Goal: Task Accomplishment & Management: Manage account settings

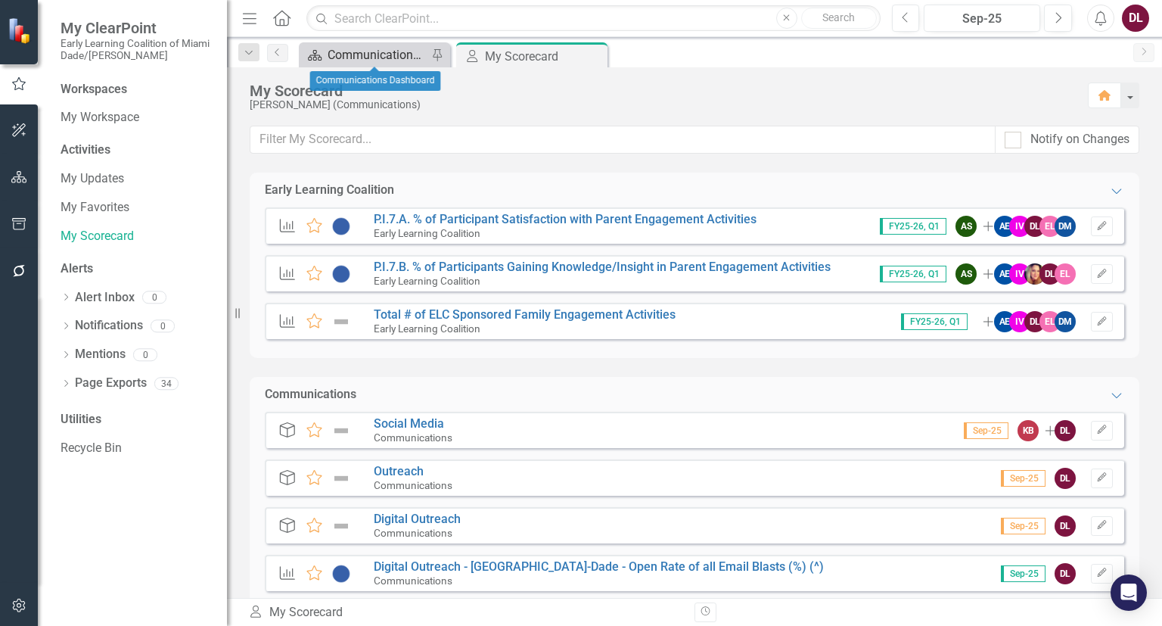
click at [380, 51] on div "Communications Dashboard" at bounding box center [378, 54] width 100 height 19
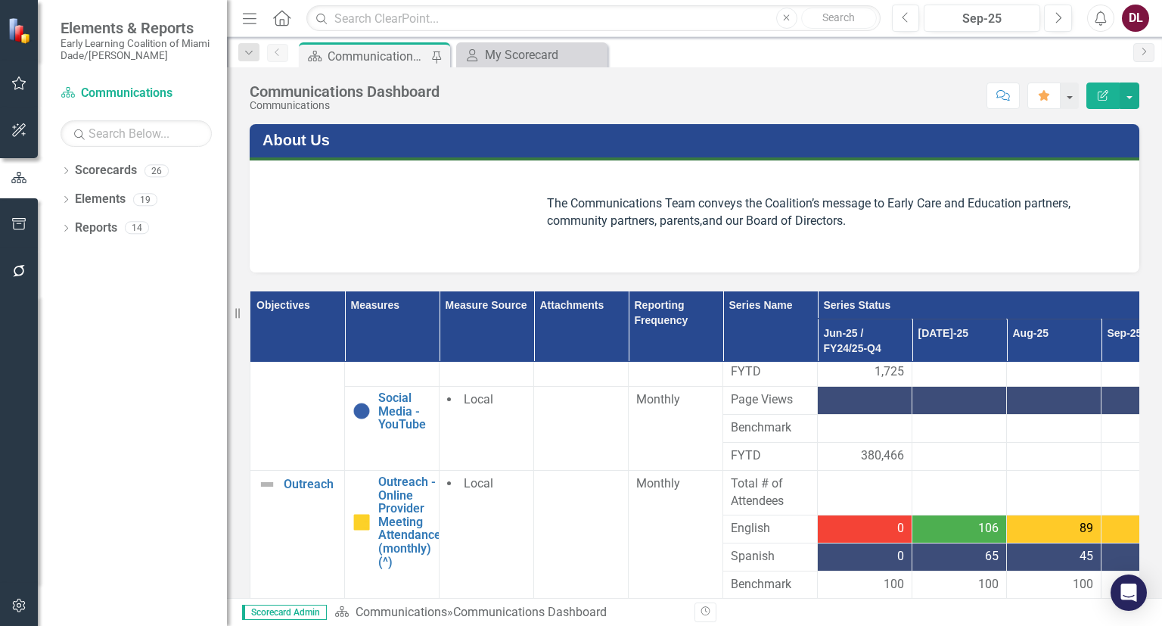
scroll to position [261, 0]
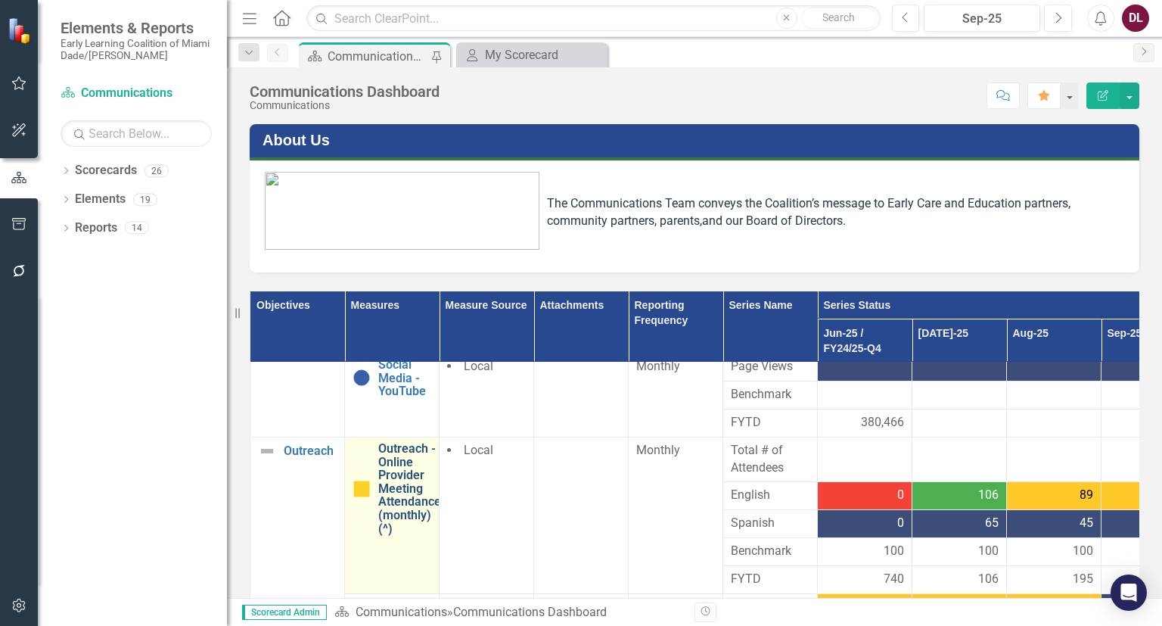
click at [404, 477] on link "Outreach - Online Provider Meeting Attendance (monthly) (^)" at bounding box center [409, 488] width 63 height 93
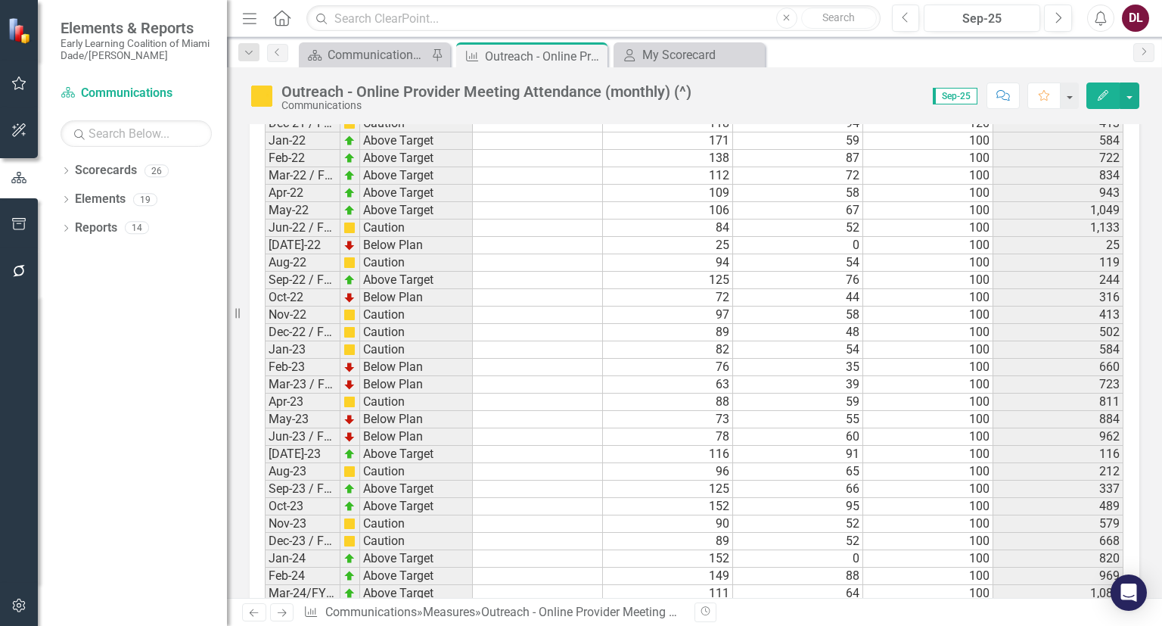
scroll to position [2149, 0]
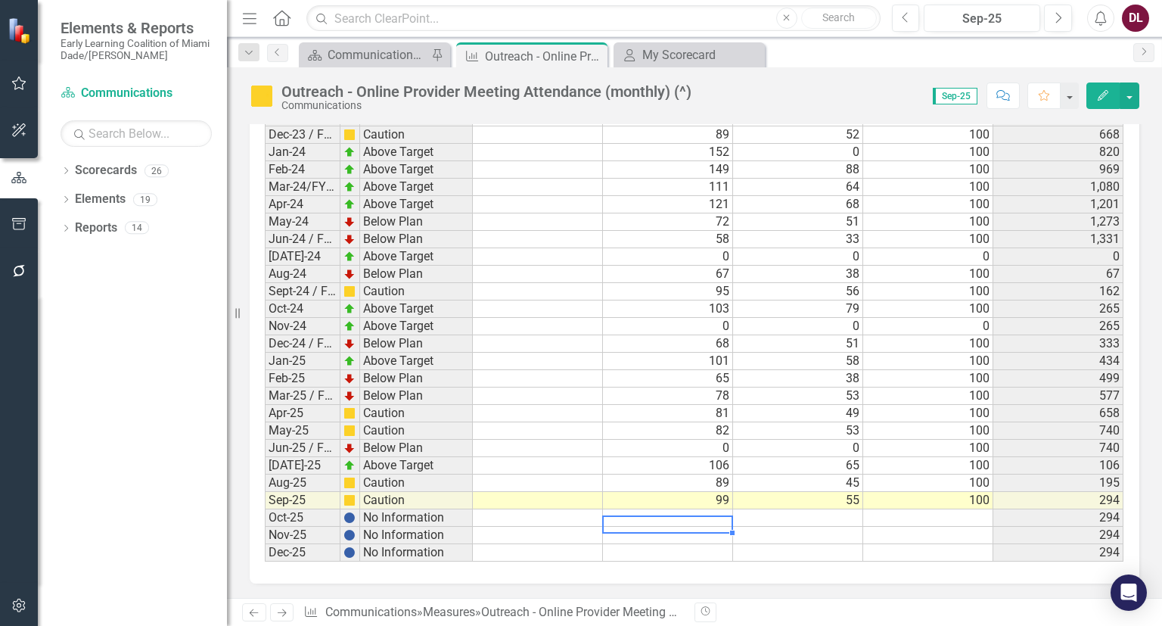
click at [691, 514] on td at bounding box center [668, 517] width 130 height 17
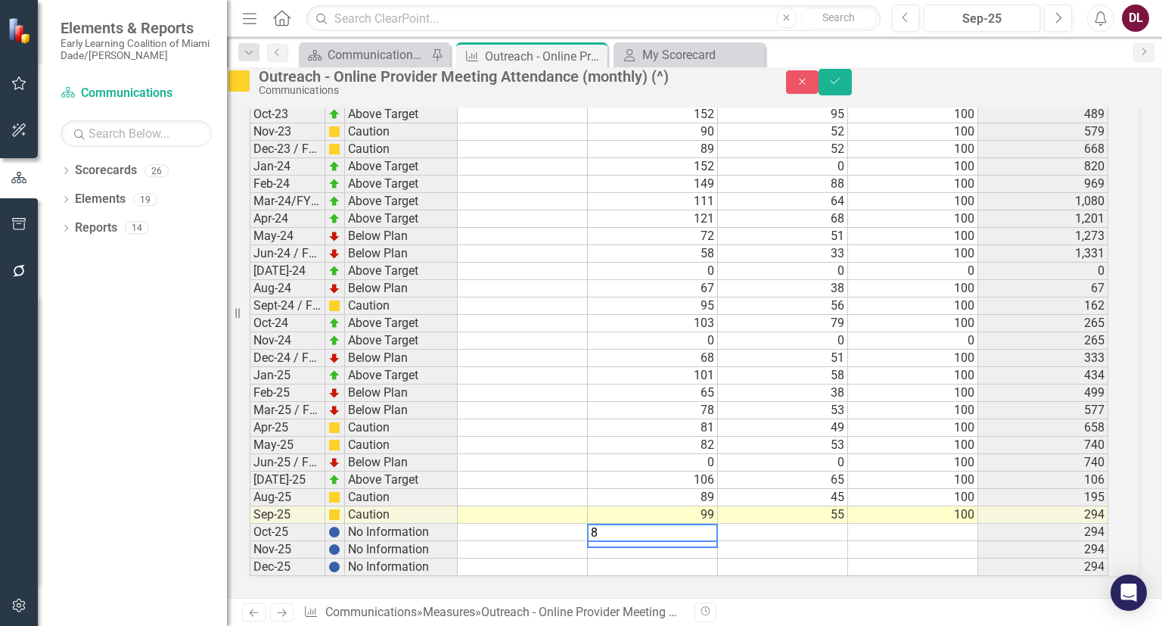
scroll to position [6, 0]
click at [847, 524] on td at bounding box center [783, 532] width 130 height 17
click at [946, 525] on td at bounding box center [913, 532] width 130 height 17
type textarea "100"
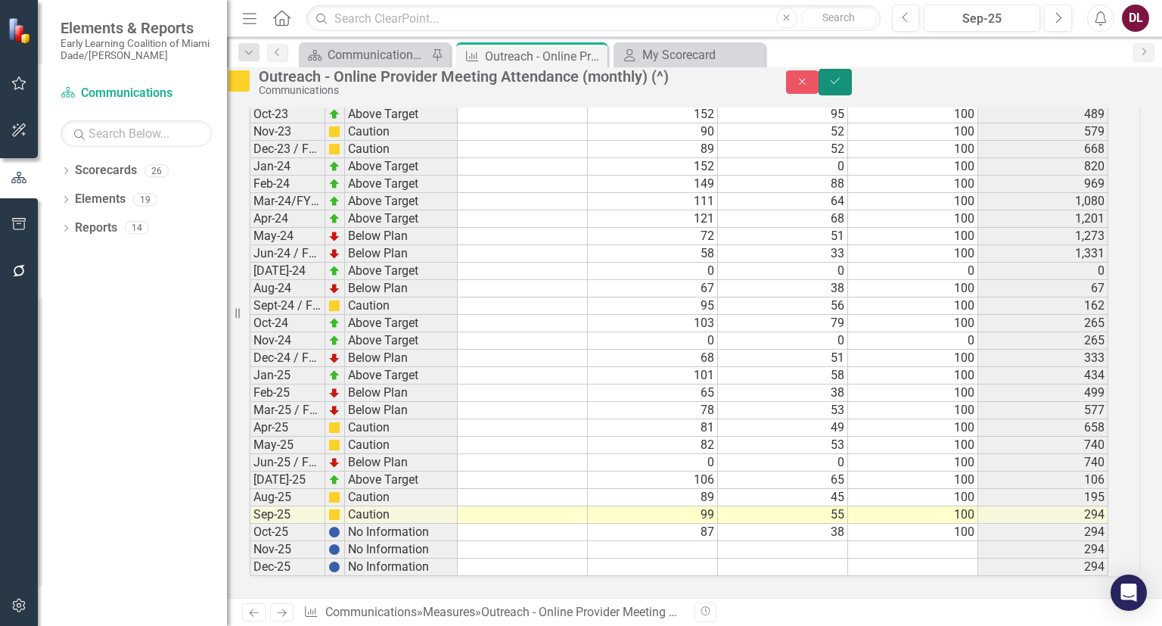
click at [842, 86] on icon "Save" at bounding box center [835, 81] width 14 height 11
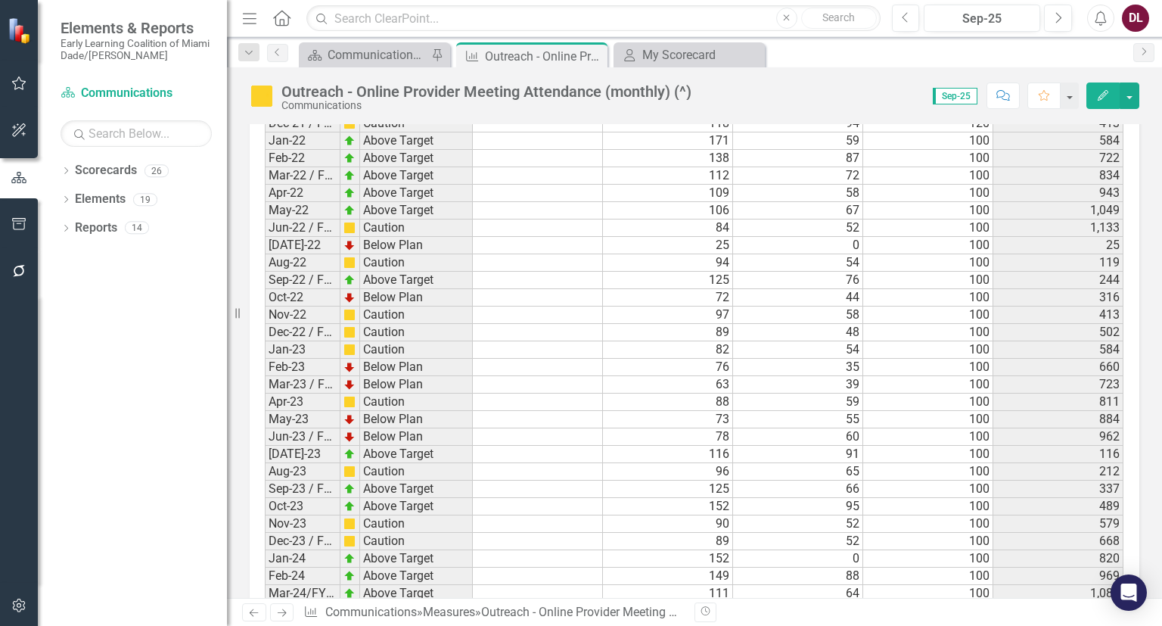
scroll to position [2149, 0]
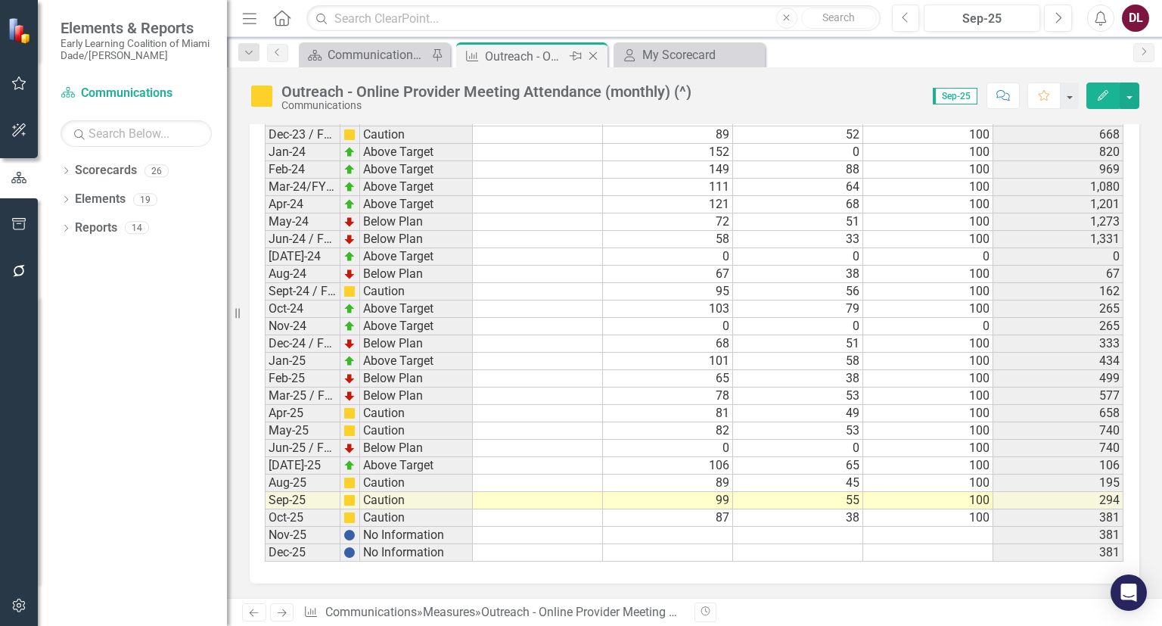
click at [593, 58] on icon "Close" at bounding box center [593, 56] width 15 height 12
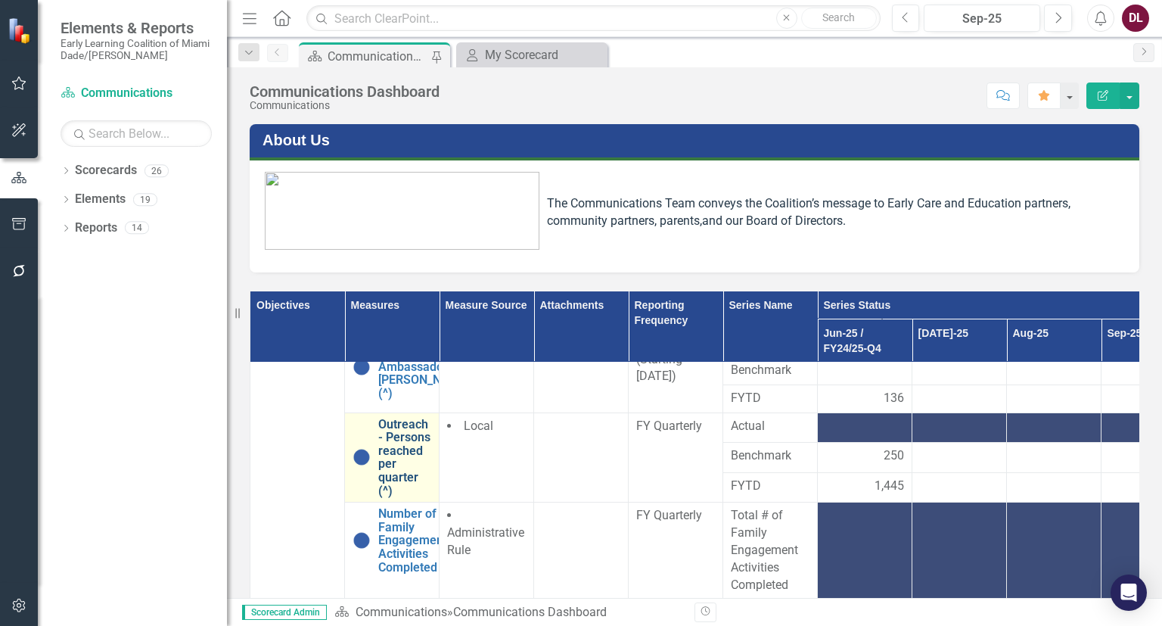
scroll to position [697, 0]
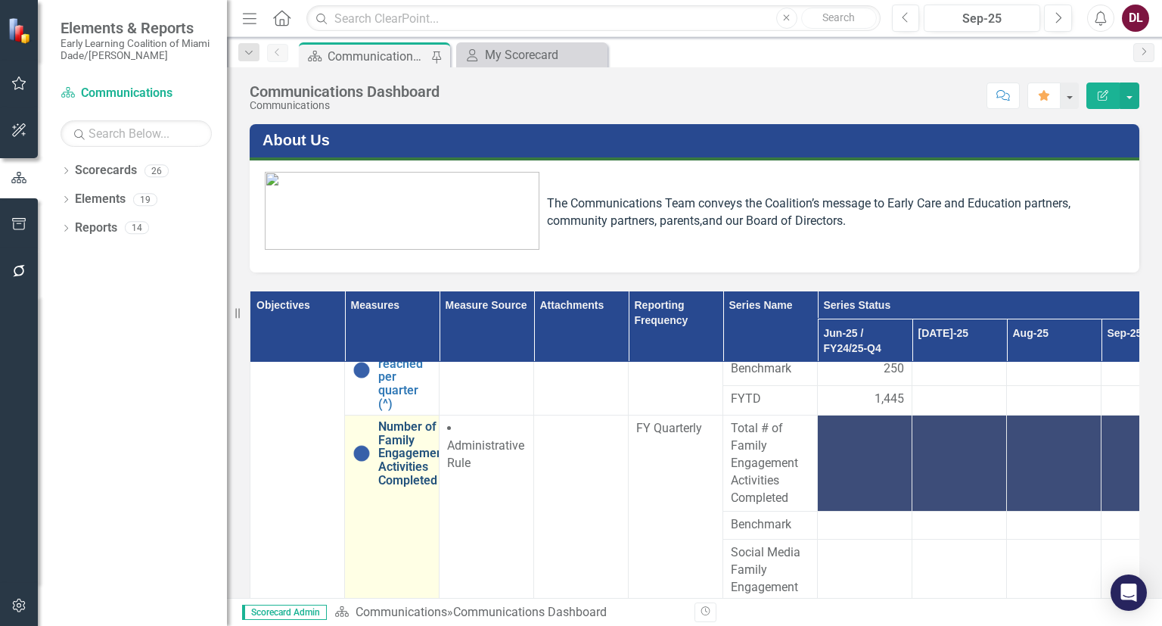
click at [409, 464] on link "Number of Family Engagement Activities Completed" at bounding box center [412, 453] width 69 height 67
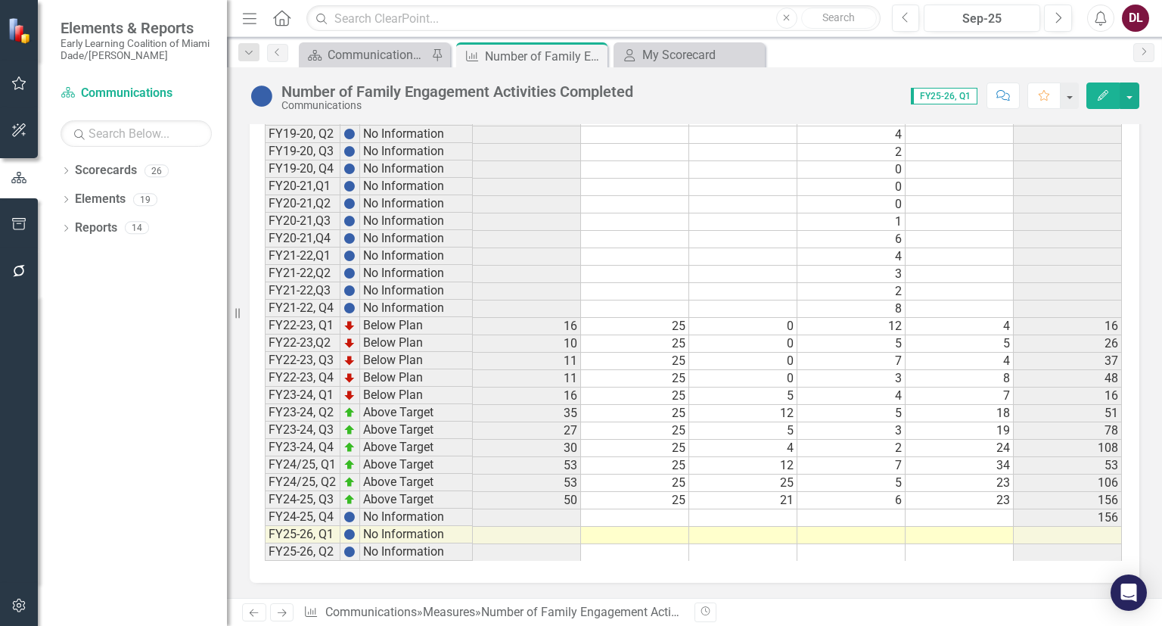
scroll to position [1, 0]
click at [308, 517] on td "FY24-25, Q4" at bounding box center [303, 516] width 76 height 17
click at [952, 94] on span "FY25-26, Q1" at bounding box center [944, 96] width 67 height 17
click at [949, 100] on span "FY25-26, Q1" at bounding box center [944, 96] width 67 height 17
click at [958, 23] on div "Sep-25" at bounding box center [982, 19] width 106 height 18
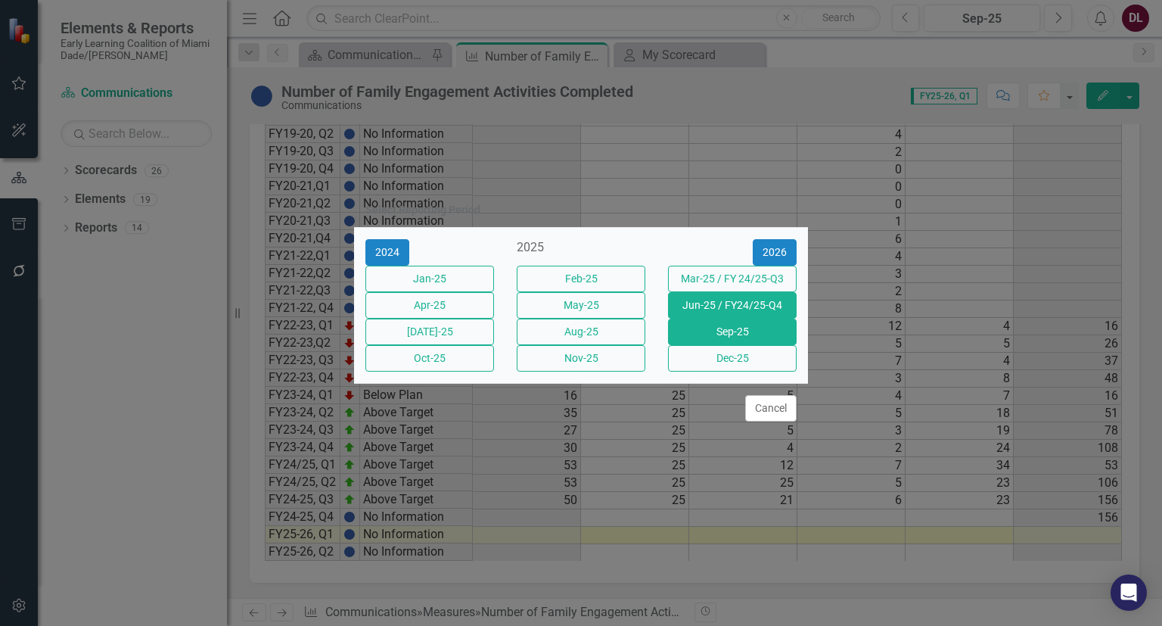
click at [757, 301] on button "Jun-25 / FY24/25-Q4" at bounding box center [732, 305] width 129 height 26
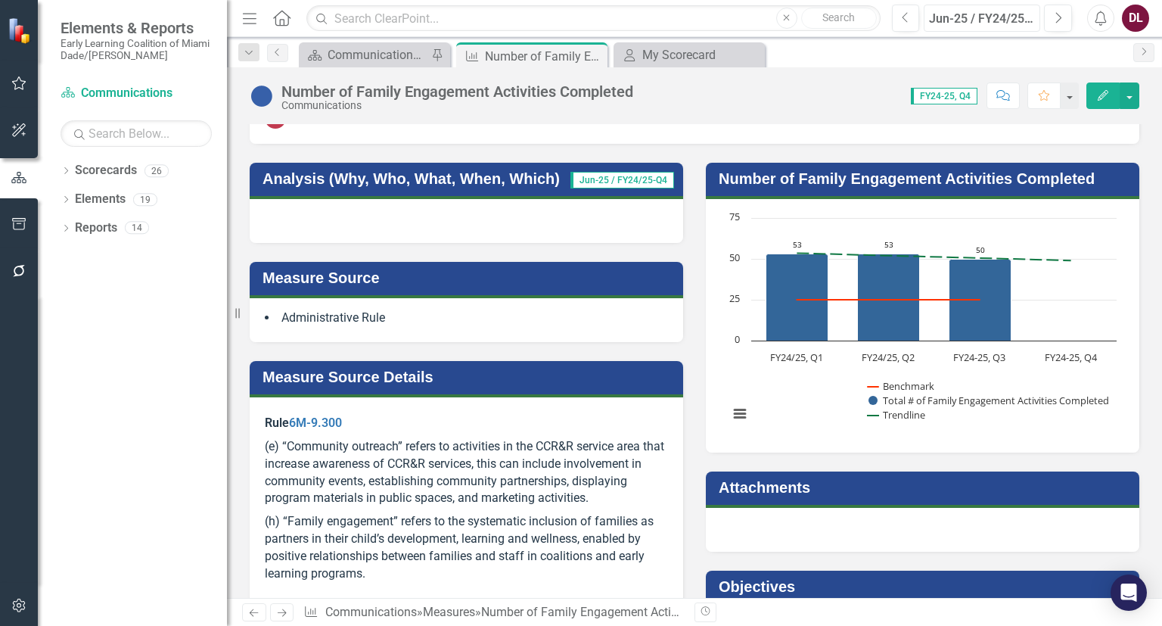
scroll to position [93, 0]
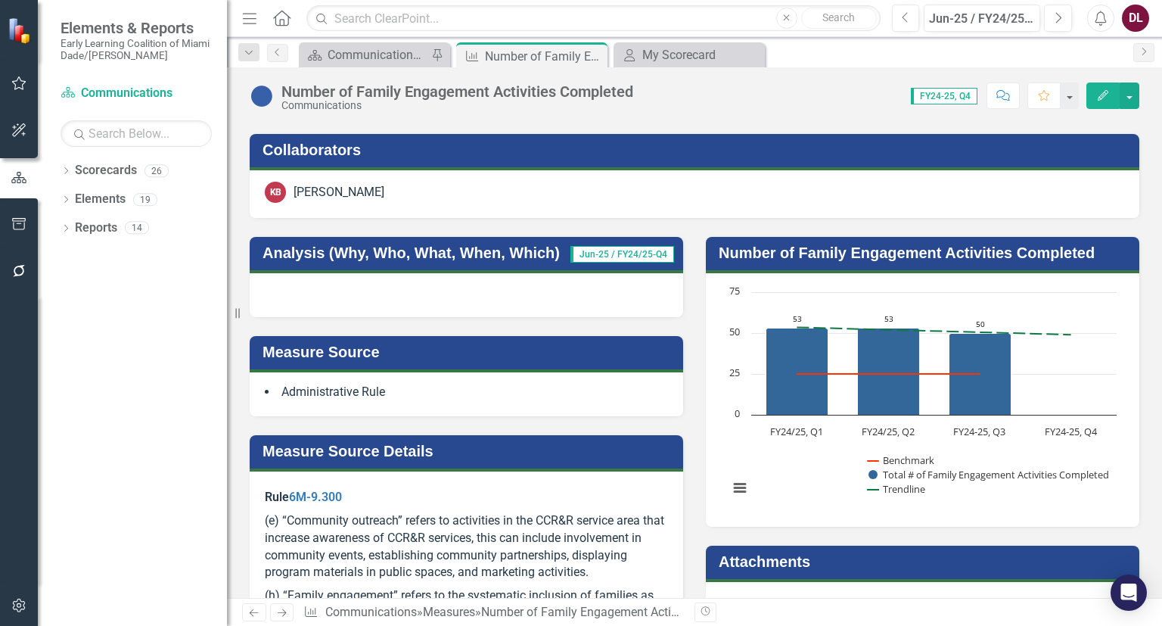
click at [511, 300] on div at bounding box center [466, 295] width 433 height 44
click at [292, 290] on div at bounding box center [466, 295] width 433 height 44
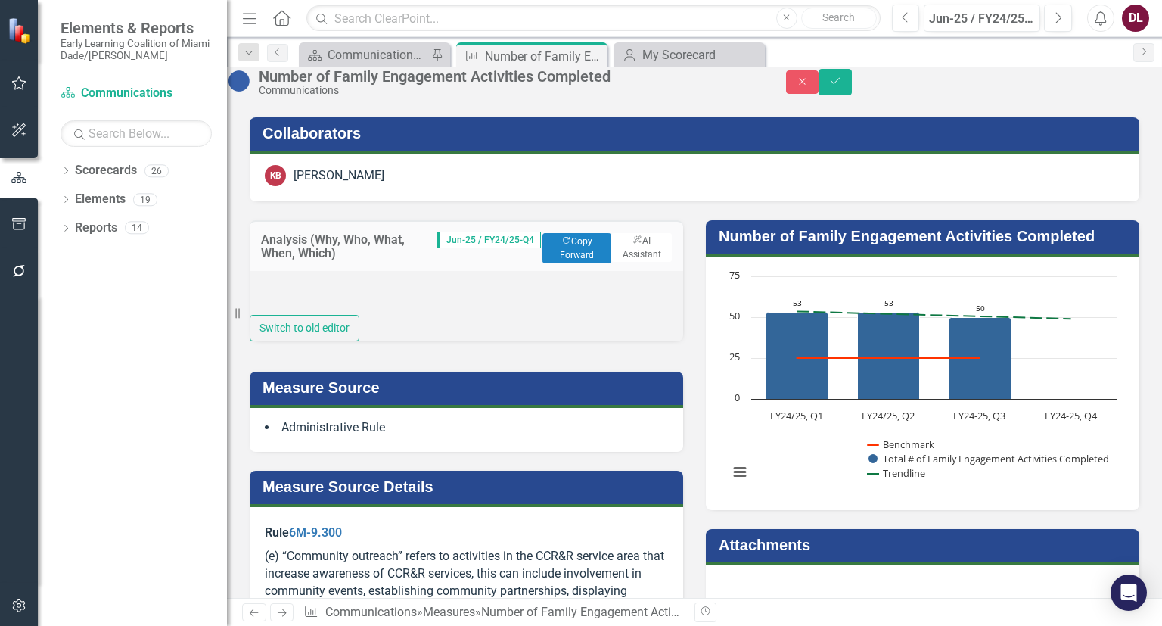
click at [323, 314] on div at bounding box center [466, 293] width 433 height 45
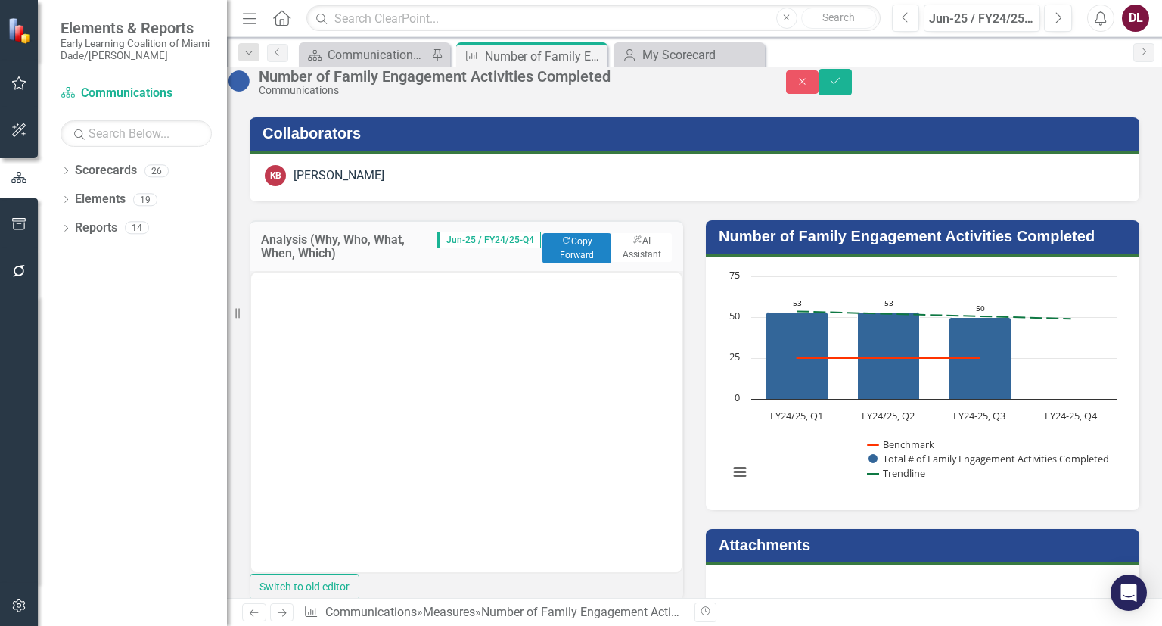
scroll to position [0, 0]
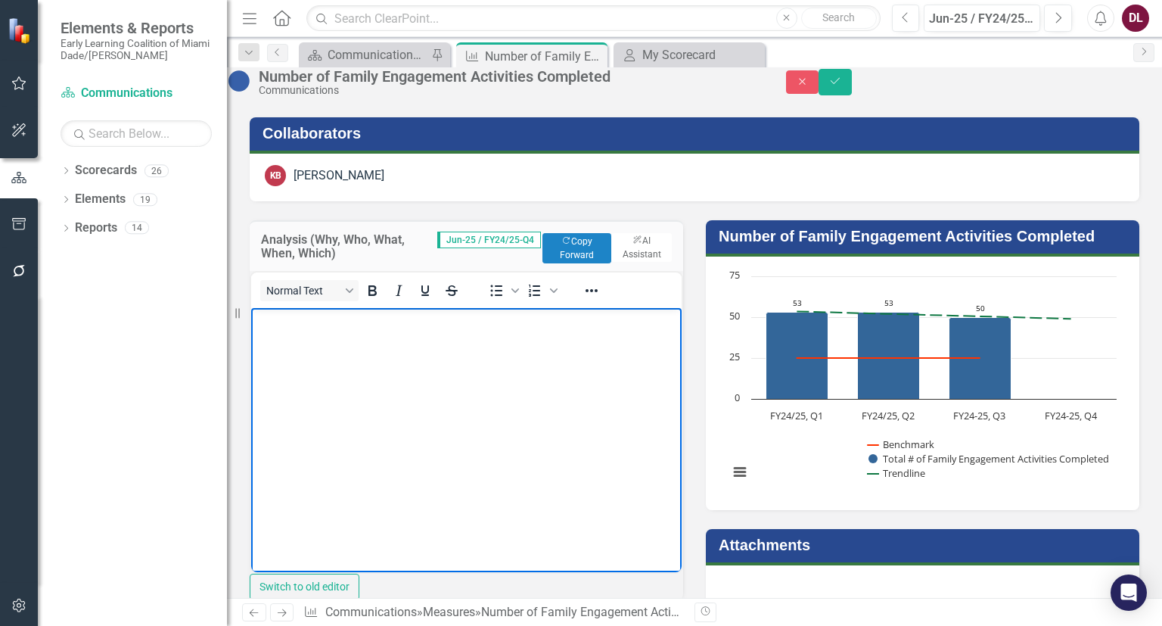
click at [287, 346] on body "Rich Text Area. Press ALT-0 for help." at bounding box center [466, 420] width 430 height 227
paste body "To enrich screen reader interactions, please activate Accessibility in Grammarl…"
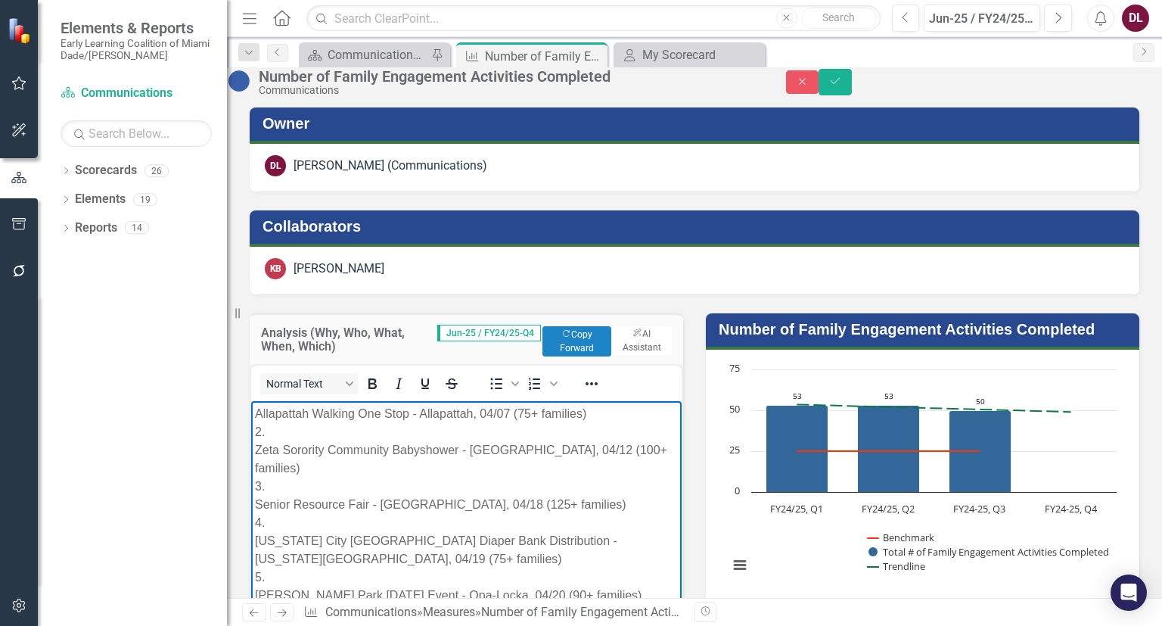
click at [257, 411] on p "Allapattah Walking One Stop - Allapattah, 04/07 (75+ families) 2. Zeta Sorority…" at bounding box center [466, 576] width 423 height 345
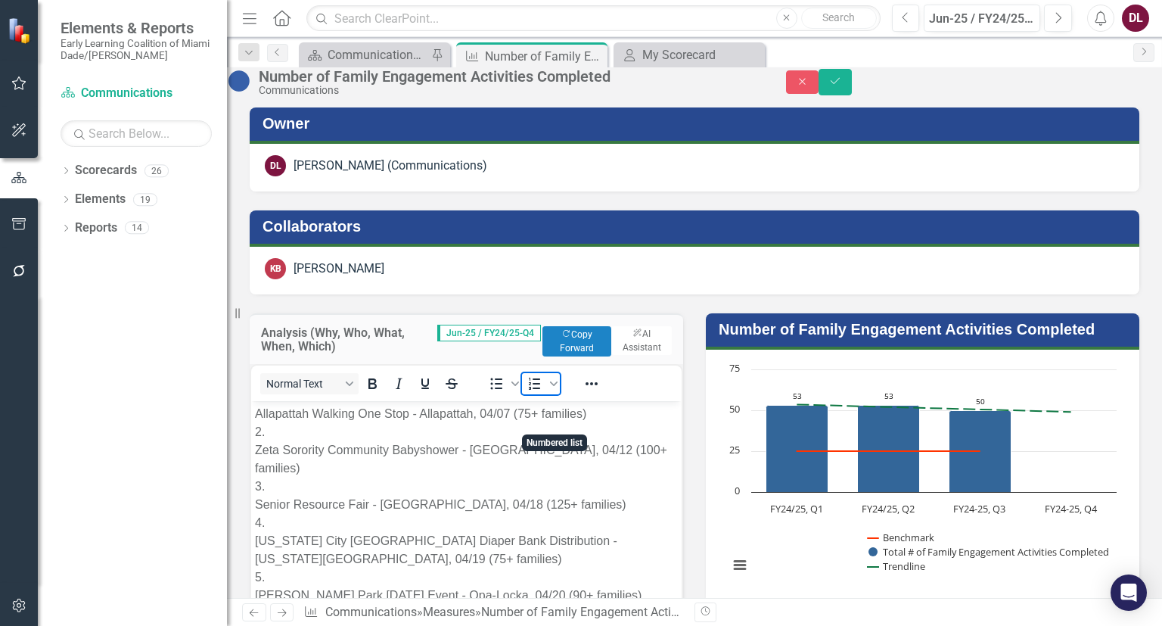
click at [544, 393] on icon "Numbered list" at bounding box center [535, 383] width 18 height 18
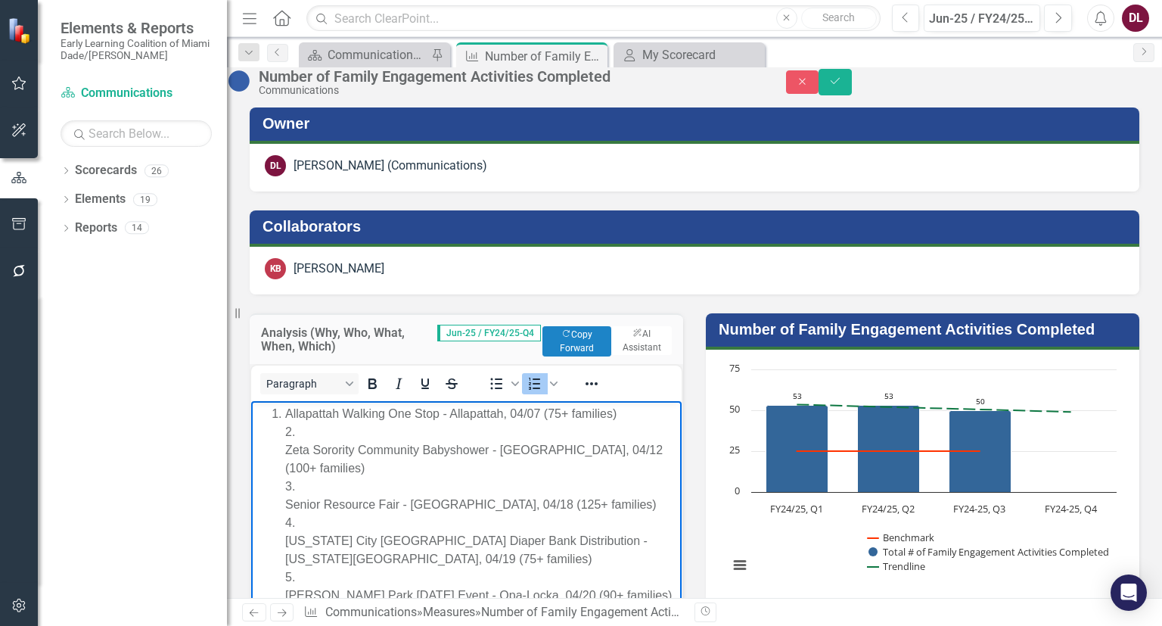
click at [614, 412] on li "Allapattah Walking One Stop - Allapattah, 04/07 (75+ families) 2. Zeta Sorority…" at bounding box center [481, 576] width 393 height 345
click at [623, 412] on li "Allapattah Walking One Stop - Allapattah, 04/07 (75+ families) 2. Zeta Sorority…" at bounding box center [481, 576] width 393 height 345
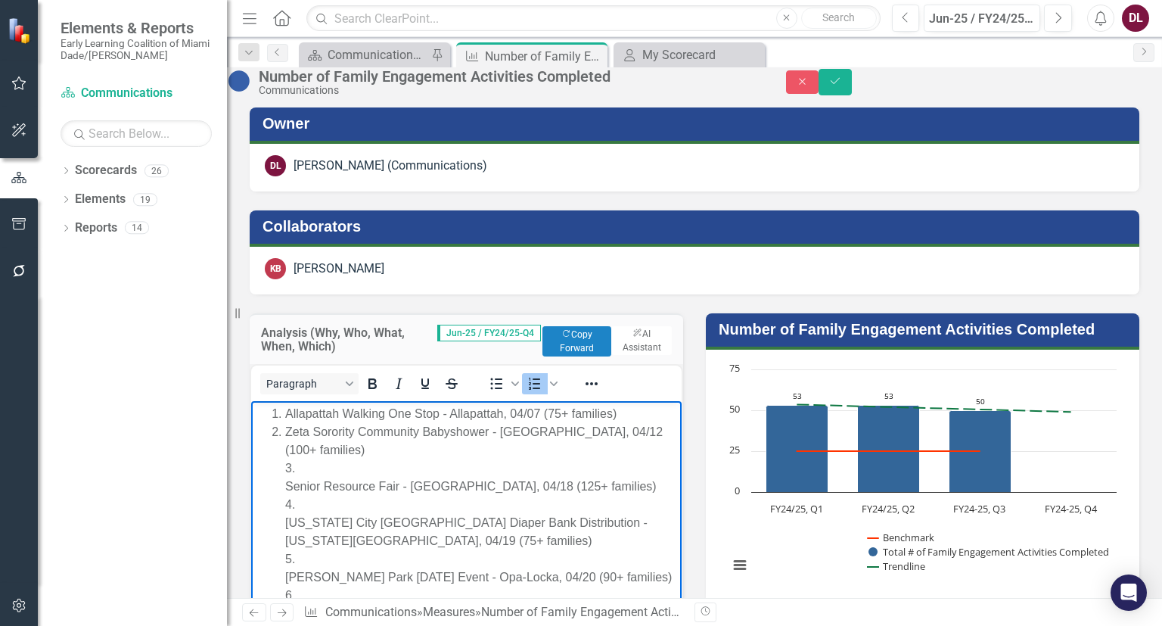
click at [381, 450] on li "Zeta Sorority Community Babyshower - [GEOGRAPHIC_DATA], 04/12 (100+ families) 3…" at bounding box center [481, 576] width 393 height 309
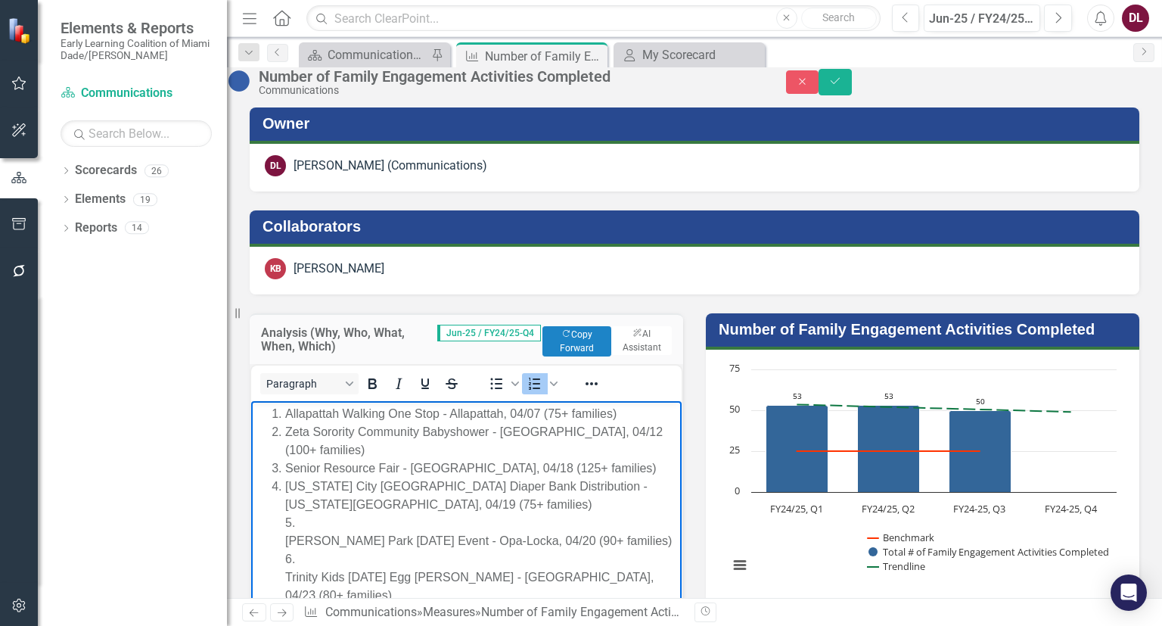
click at [378, 505] on li "[US_STATE] City [GEOGRAPHIC_DATA] Diaper Bank Distribution - [US_STATE][GEOGRAP…" at bounding box center [481, 586] width 393 height 218
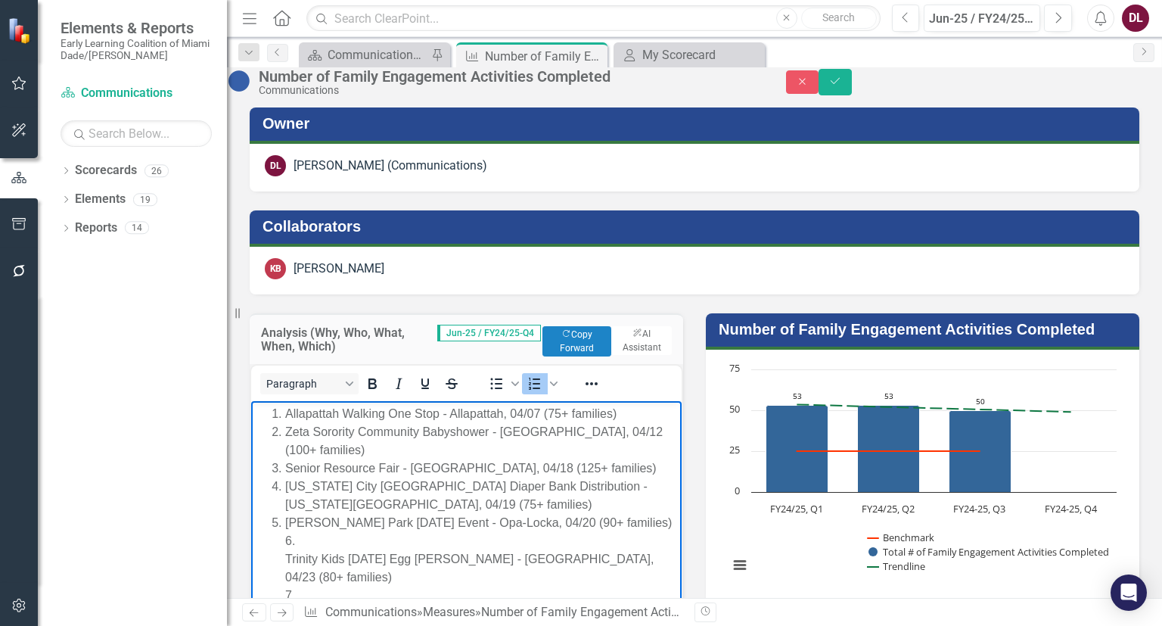
click at [616, 519] on li "[PERSON_NAME] Park [DATE] Event - Opa-Locka, 04/20 (90+ families) 6. Trinity Ki…" at bounding box center [481, 594] width 393 height 163
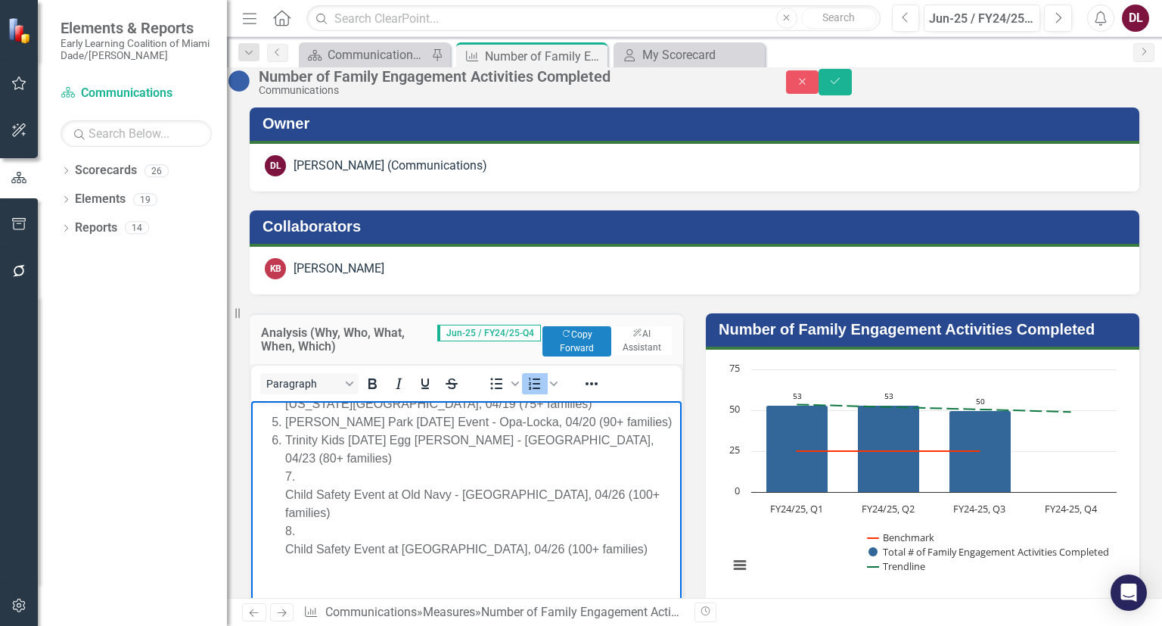
scroll to position [79, 0]
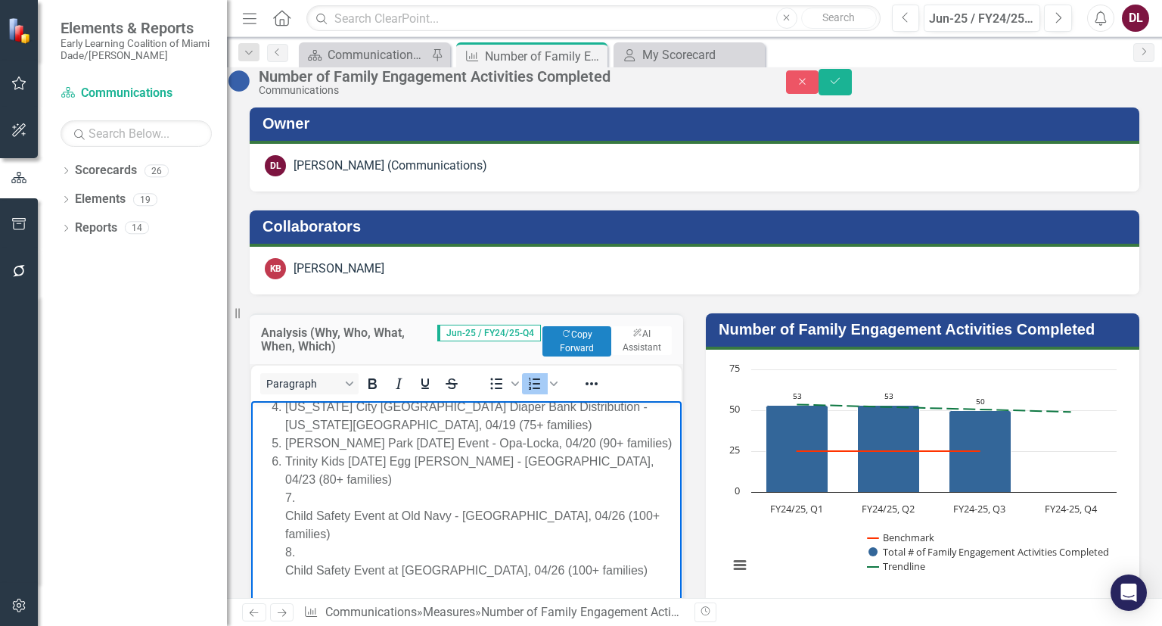
click at [641, 458] on li "Trinity Kids [DATE] Egg [PERSON_NAME] - [GEOGRAPHIC_DATA], 04/23 (80+ families)…" at bounding box center [481, 515] width 393 height 127
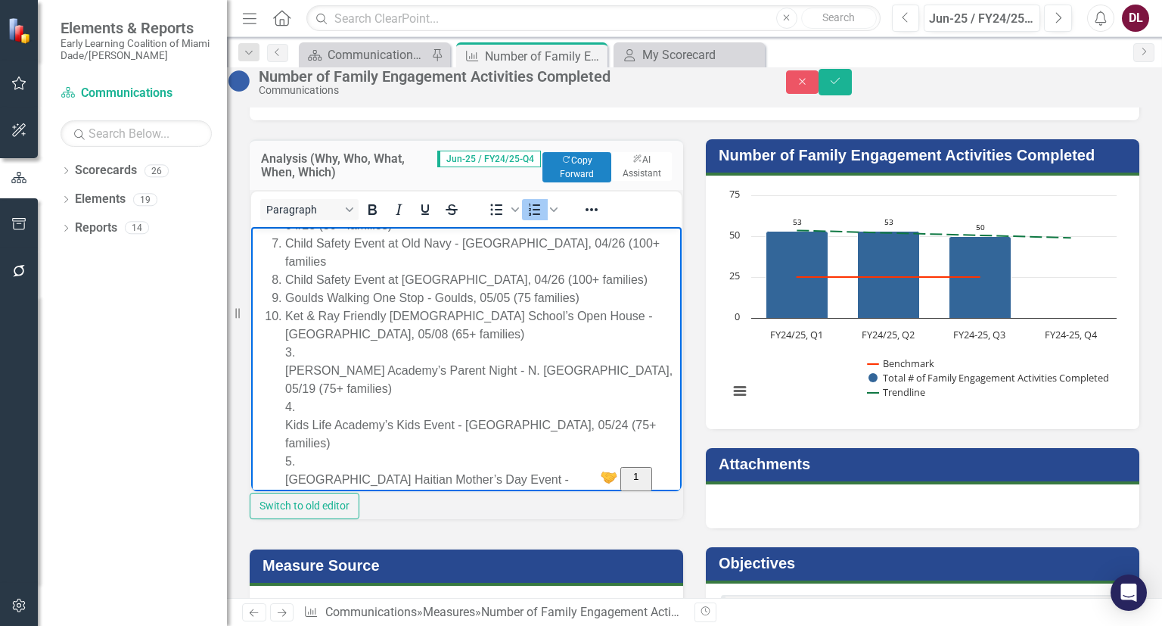
scroll to position [160, 0]
click at [414, 317] on li "Ket & [PERSON_NAME] Friendly [DEMOGRAPHIC_DATA] School’s Open House - [GEOGRAPH…" at bounding box center [481, 442] width 393 height 272
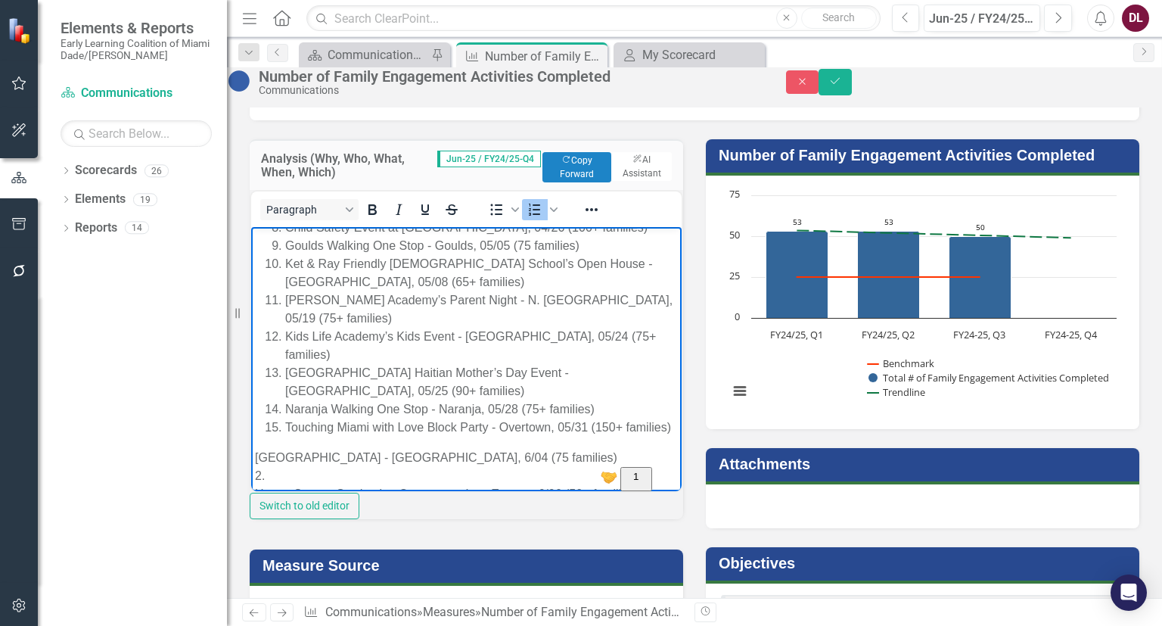
scroll to position [239, 0]
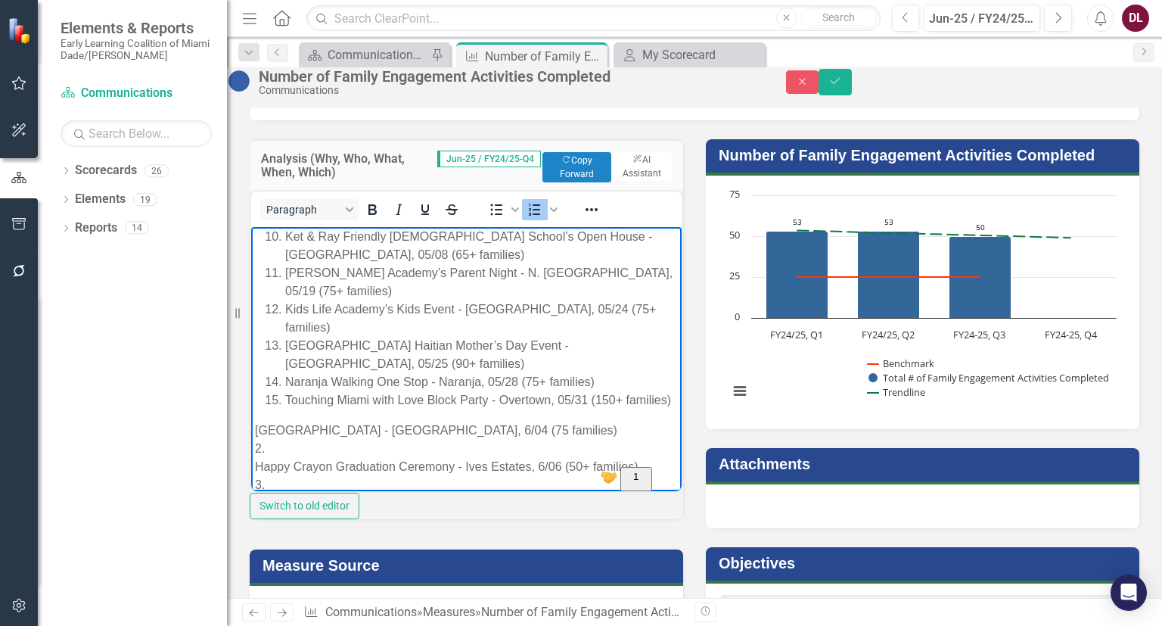
click at [321, 390] on li "Touching Miami with Love Block Party - Overtown, 05/31 (150+ families)" at bounding box center [481, 399] width 393 height 18
click at [340, 390] on li "Touching Miami with Love Block Party - Overtown, 05/31 (150+ families)" at bounding box center [481, 399] width 393 height 18
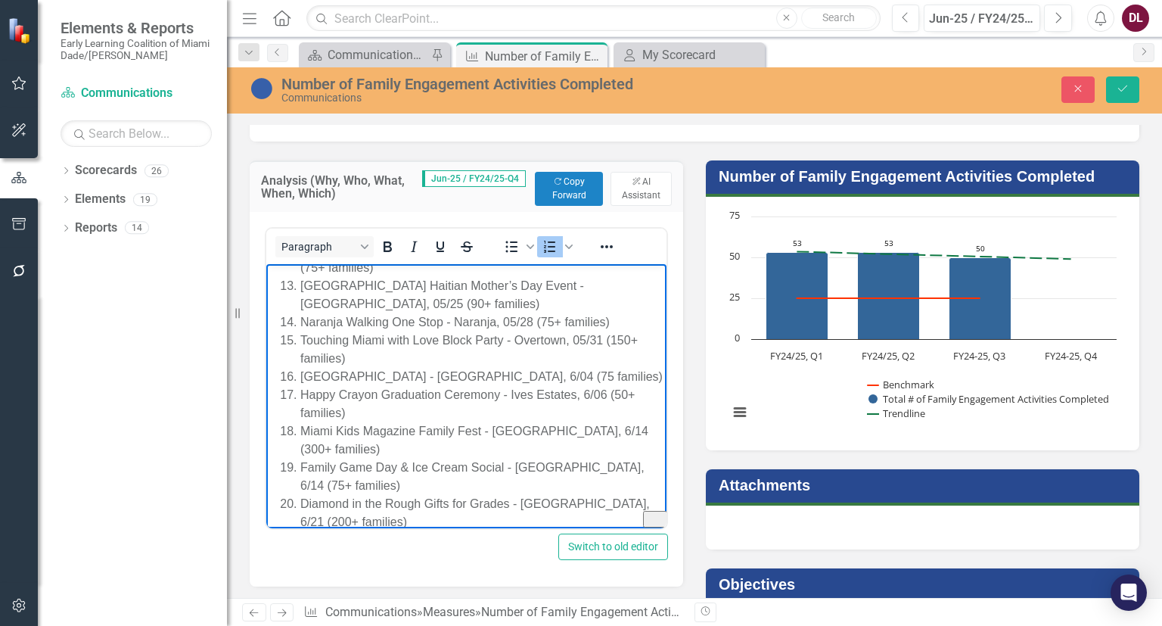
scroll to position [390, 0]
click at [365, 494] on li "Diamond in the Rough Gifts for Grades - Liberty City, 6/21 (200+ families) 6. O…" at bounding box center [481, 557] width 362 height 127
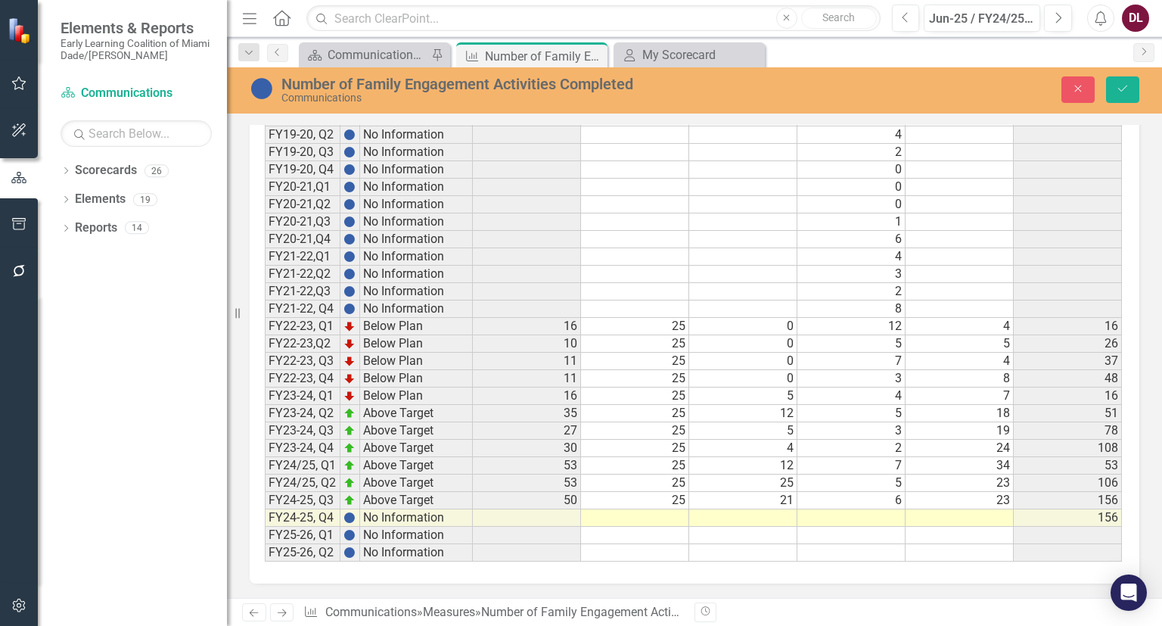
scroll to position [0, 0]
click at [670, 517] on td at bounding box center [635, 517] width 108 height 17
type textarea "25"
click at [994, 511] on td at bounding box center [960, 517] width 108 height 17
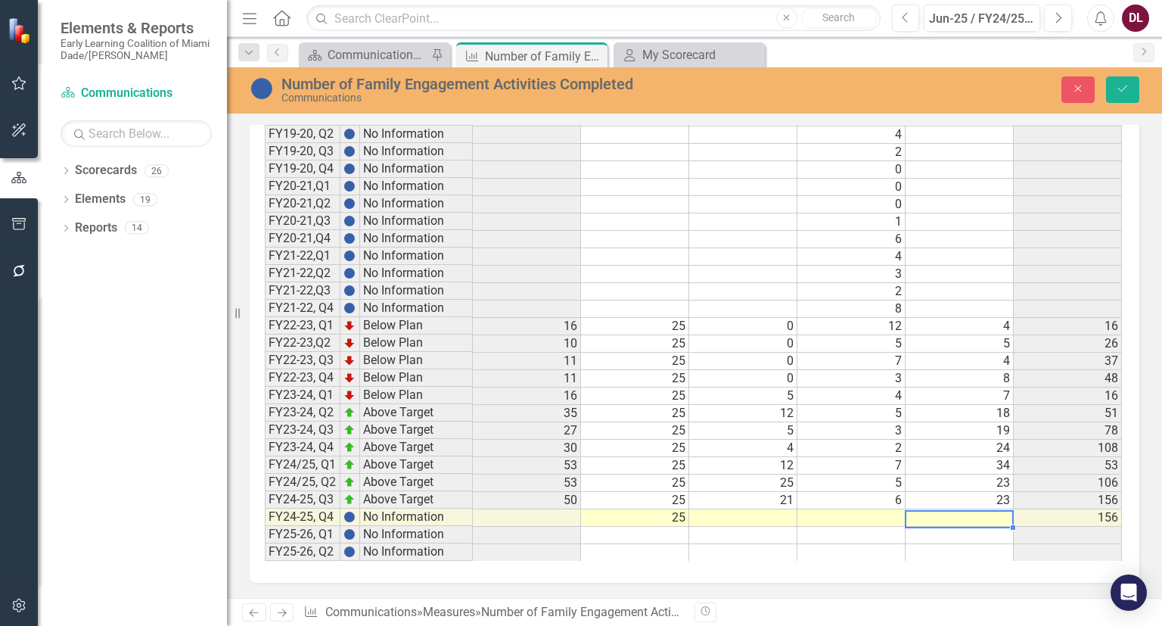
click at [975, 522] on td at bounding box center [960, 517] width 108 height 17
click at [984, 517] on td at bounding box center [960, 517] width 108 height 17
type textarea "22"
click at [265, 527] on div "Period Status Total # of Family Engagement Activities Completed Benchmark Socia…" at bounding box center [265, 253] width 0 height 615
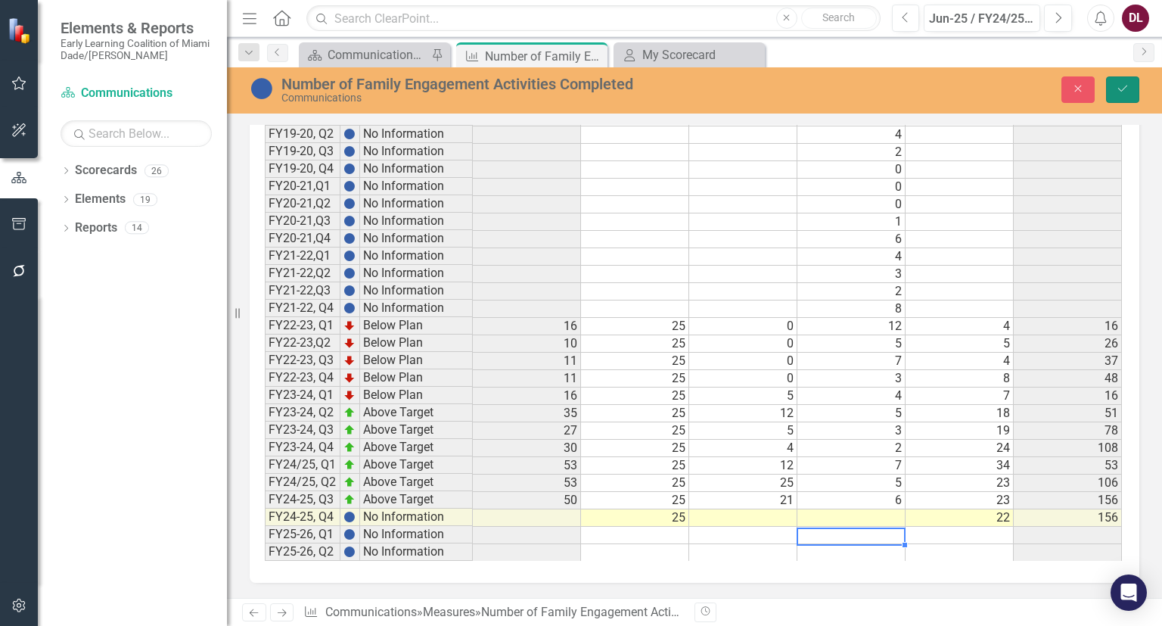
click at [1126, 96] on button "Save" at bounding box center [1122, 89] width 33 height 26
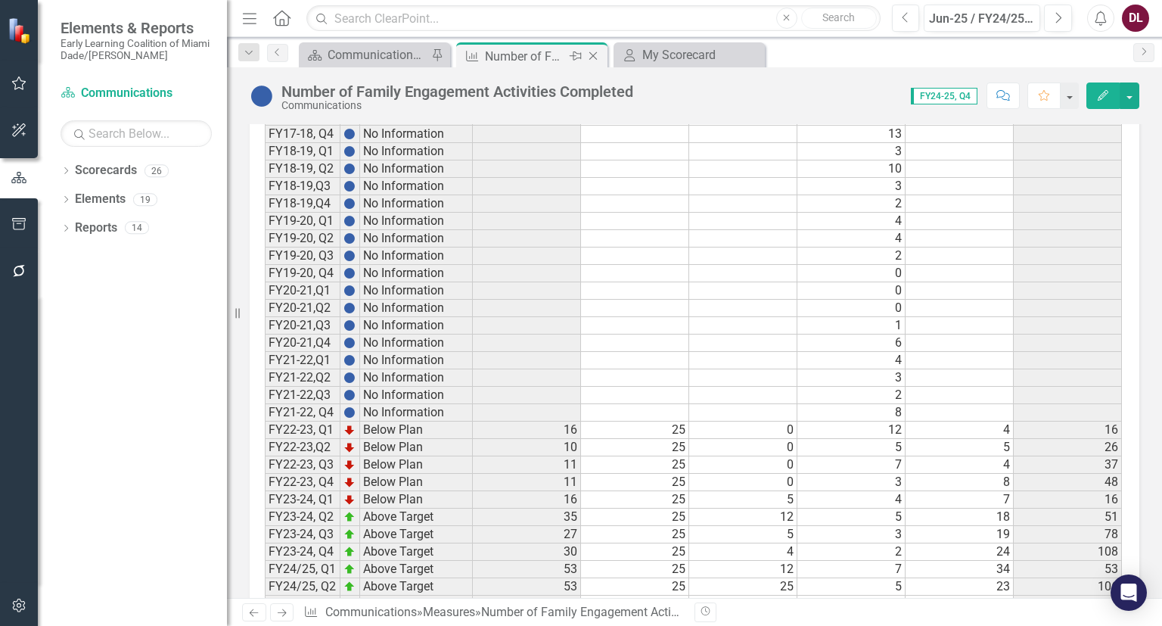
click at [593, 58] on icon "Close" at bounding box center [593, 56] width 15 height 12
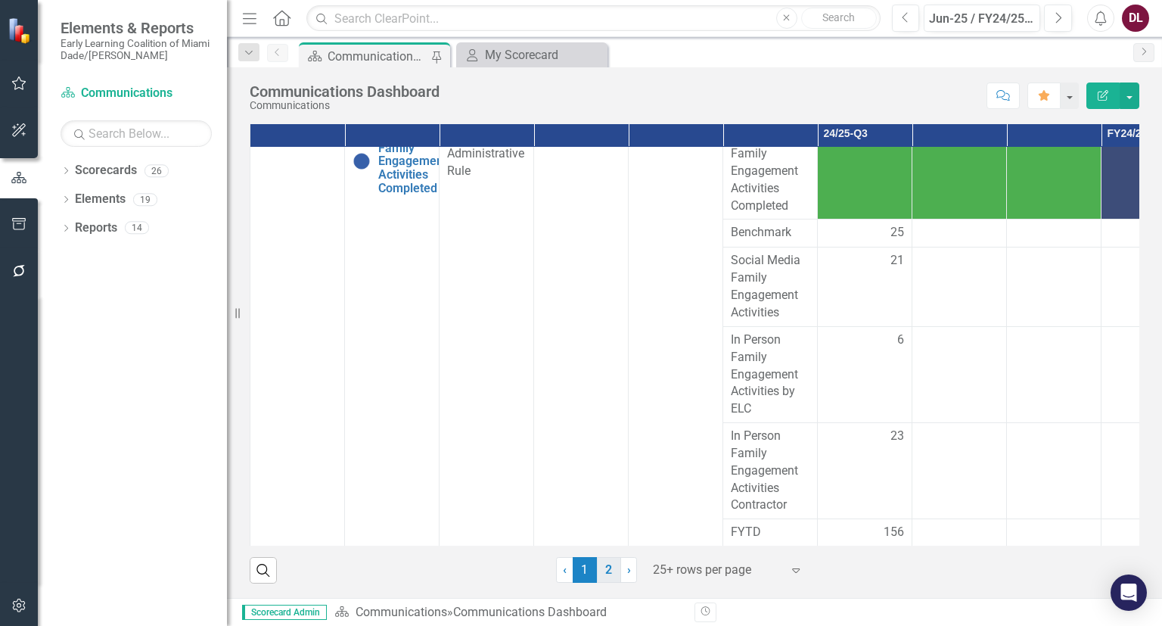
click at [605, 571] on link "2" at bounding box center [609, 570] width 24 height 26
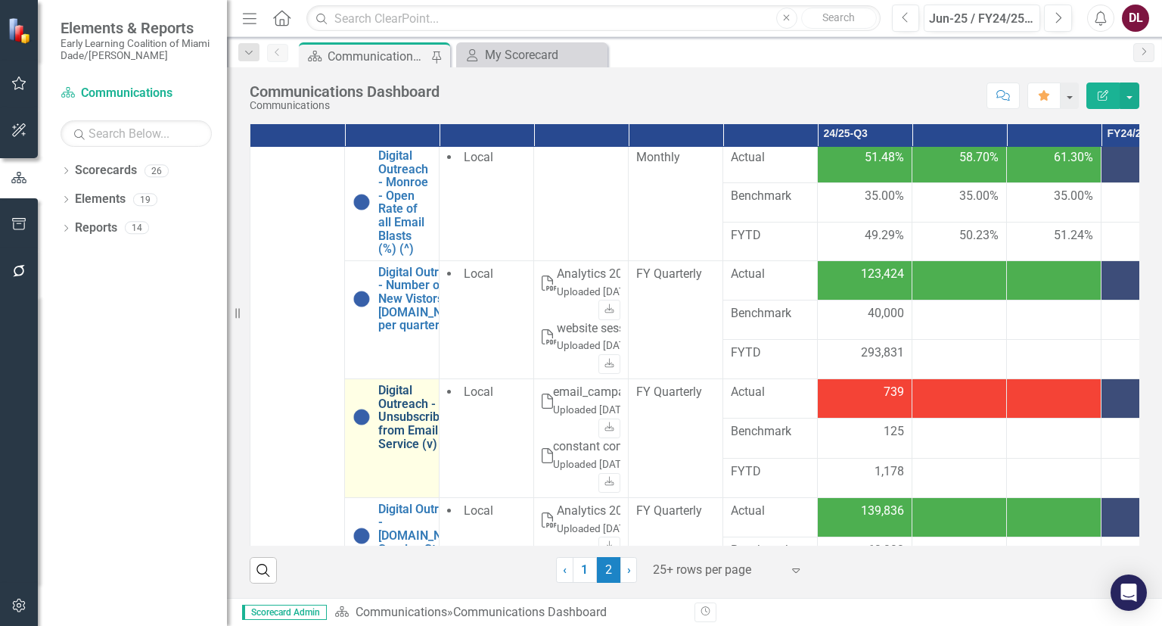
scroll to position [145, 0]
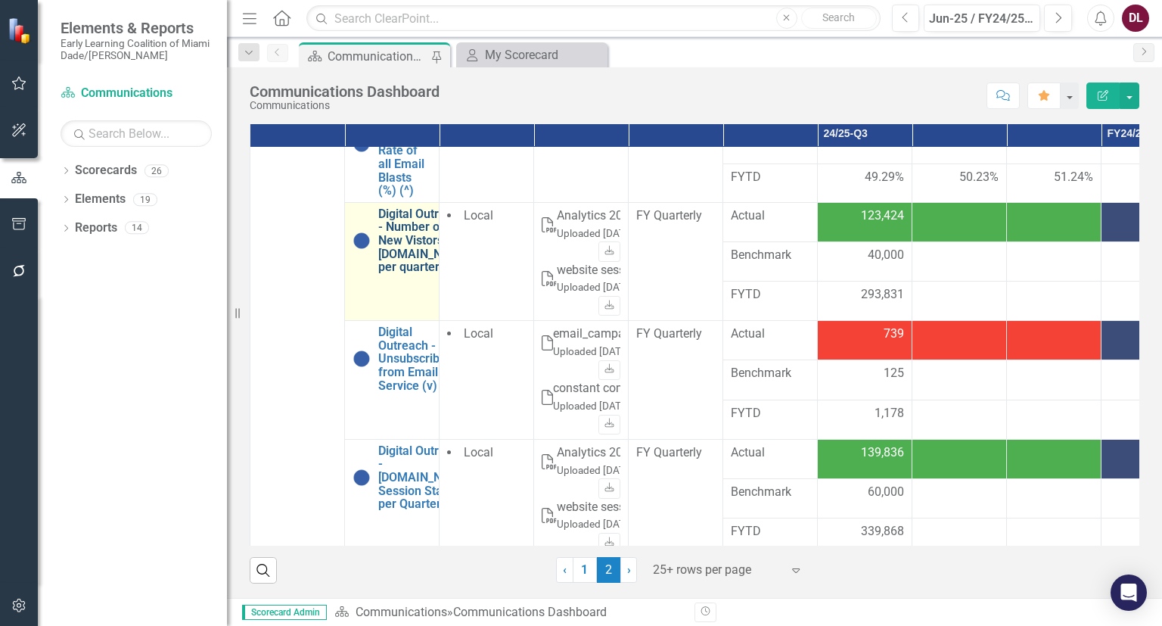
click at [401, 272] on link "Digital Outreach - Number of New Vistors to [DOMAIN_NAME] per quarter (^)" at bounding box center [424, 240] width 92 height 67
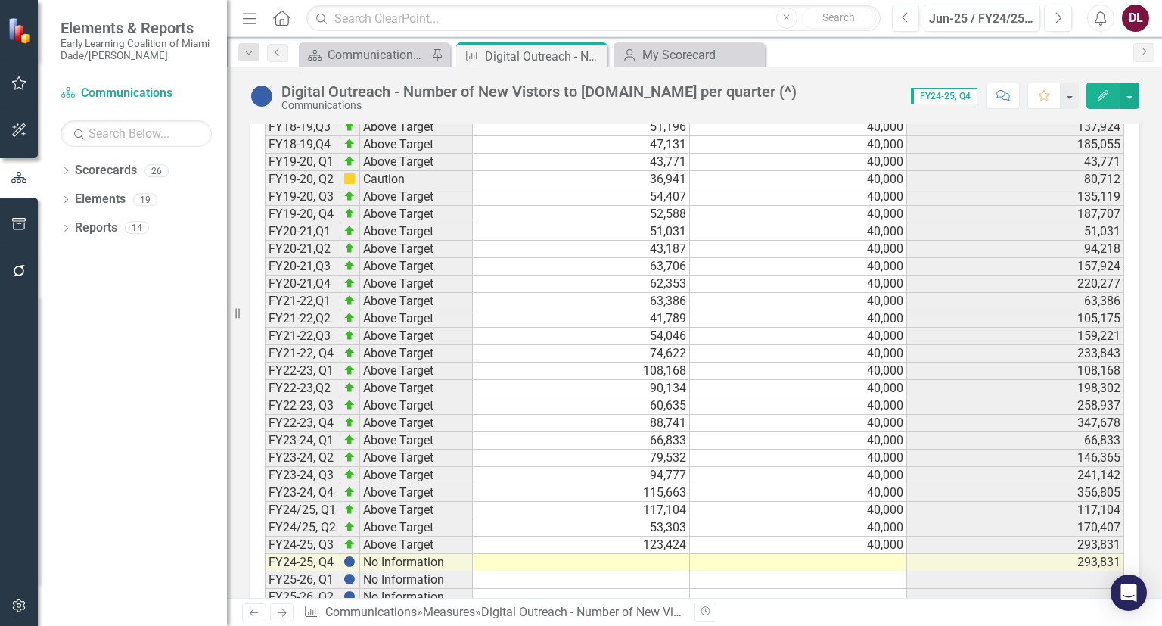
scroll to position [1083, 0]
click at [593, 553] on td at bounding box center [581, 561] width 217 height 17
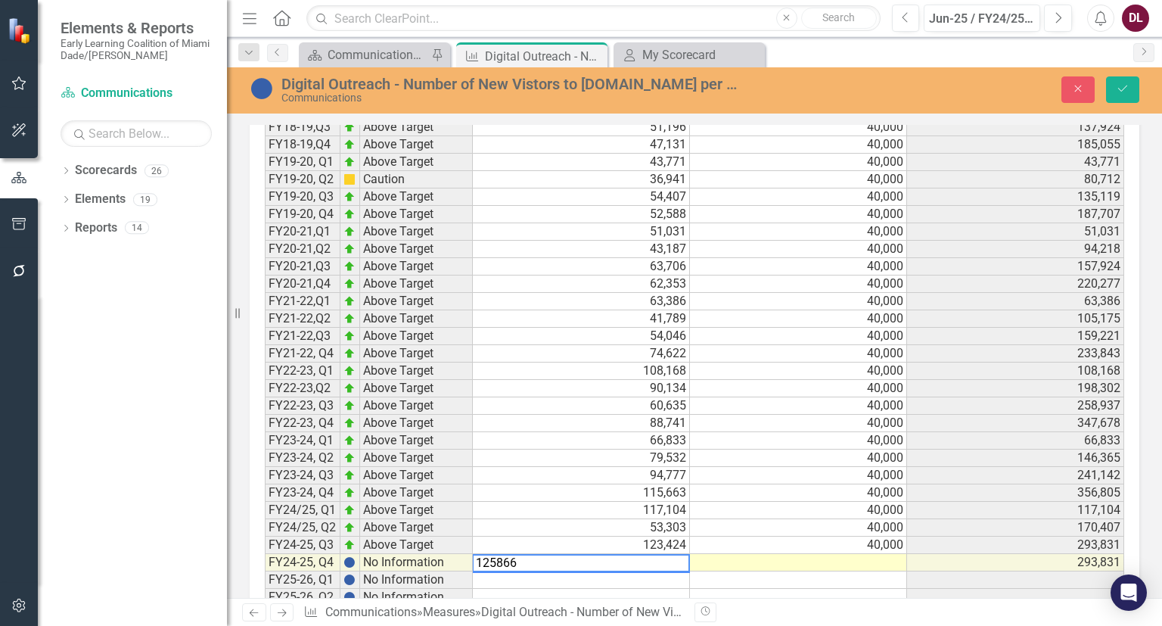
type textarea "125866"
click at [841, 554] on td at bounding box center [798, 562] width 217 height 17
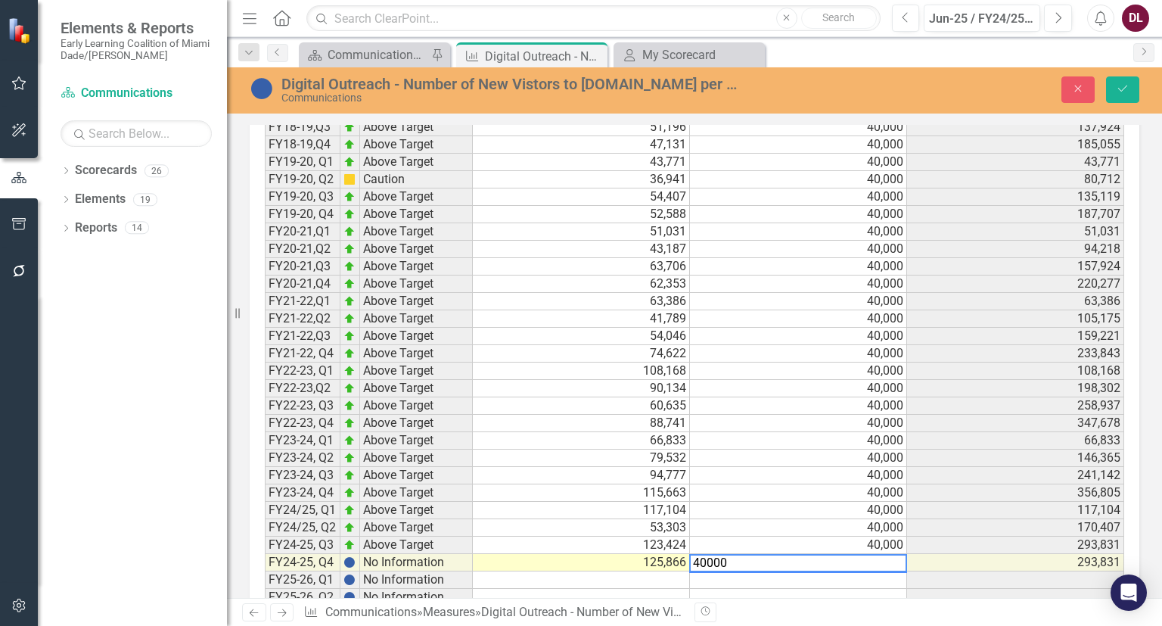
type textarea "40000"
click at [980, 554] on td "293,831" at bounding box center [1015, 562] width 217 height 17
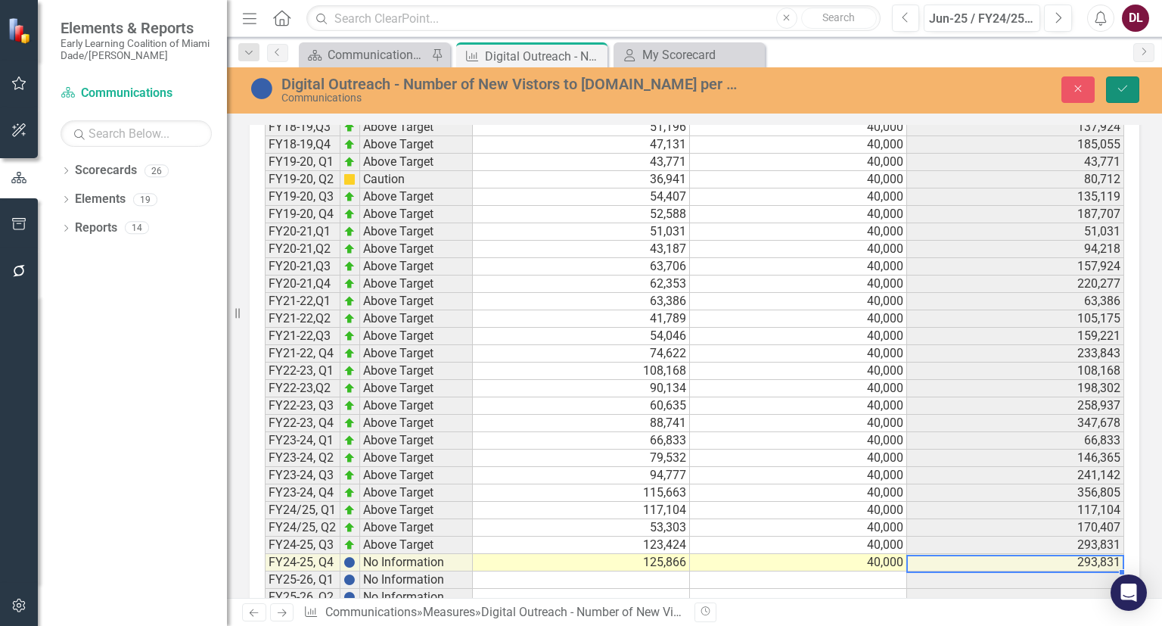
click at [1124, 88] on icon "Save" at bounding box center [1123, 88] width 14 height 11
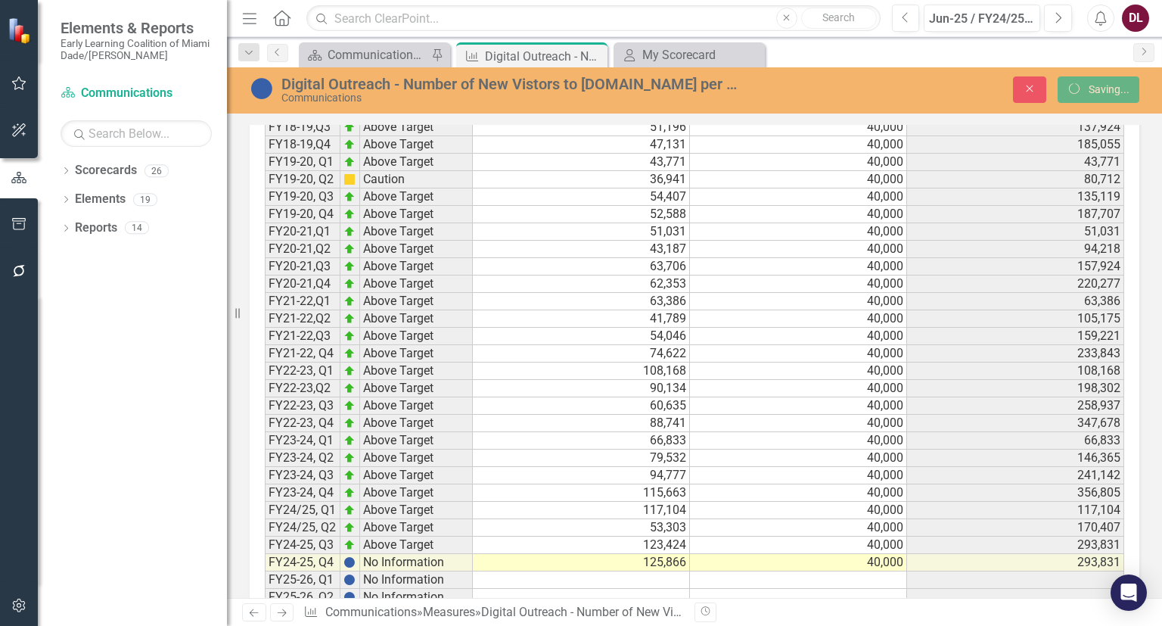
scroll to position [0, 0]
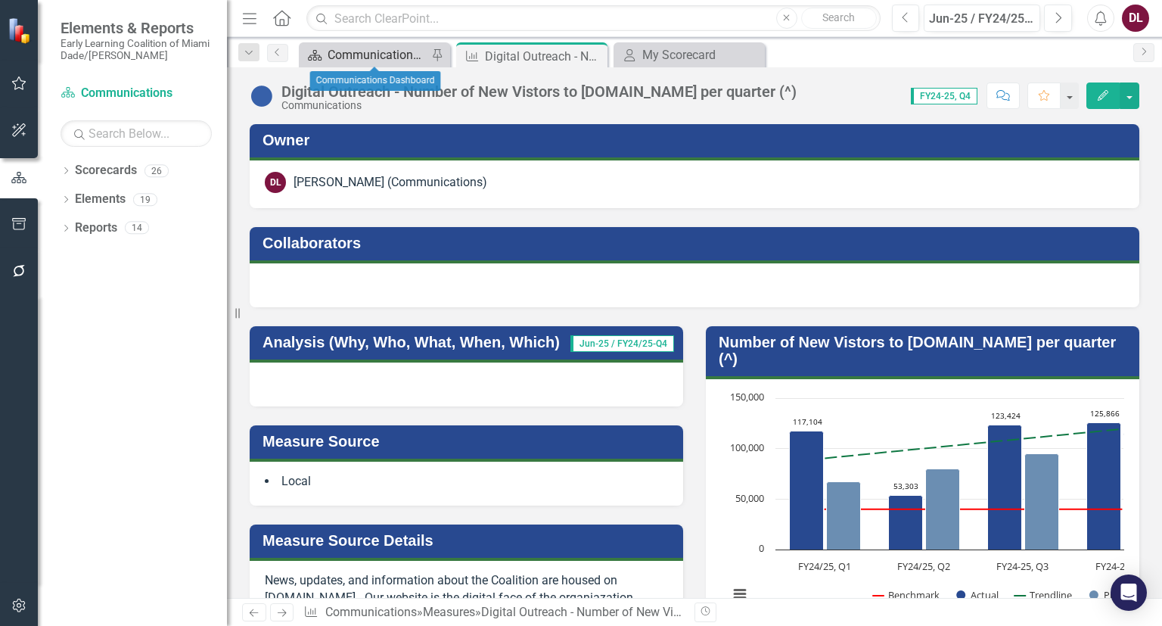
click at [385, 54] on div "Communications Dashboard" at bounding box center [378, 54] width 100 height 19
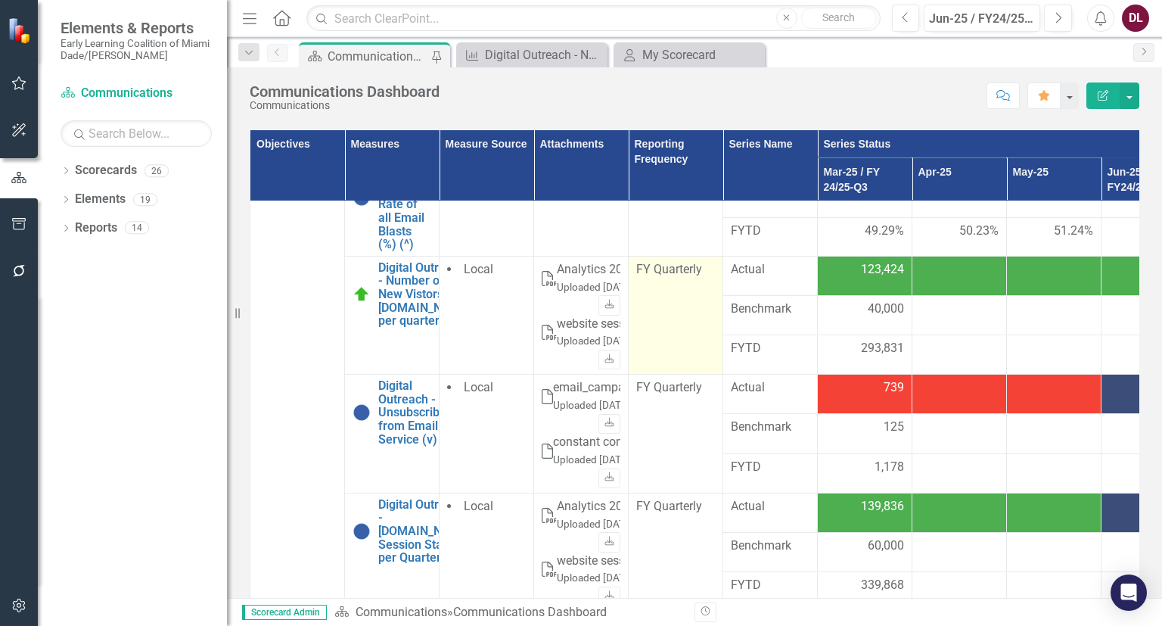
scroll to position [174, 0]
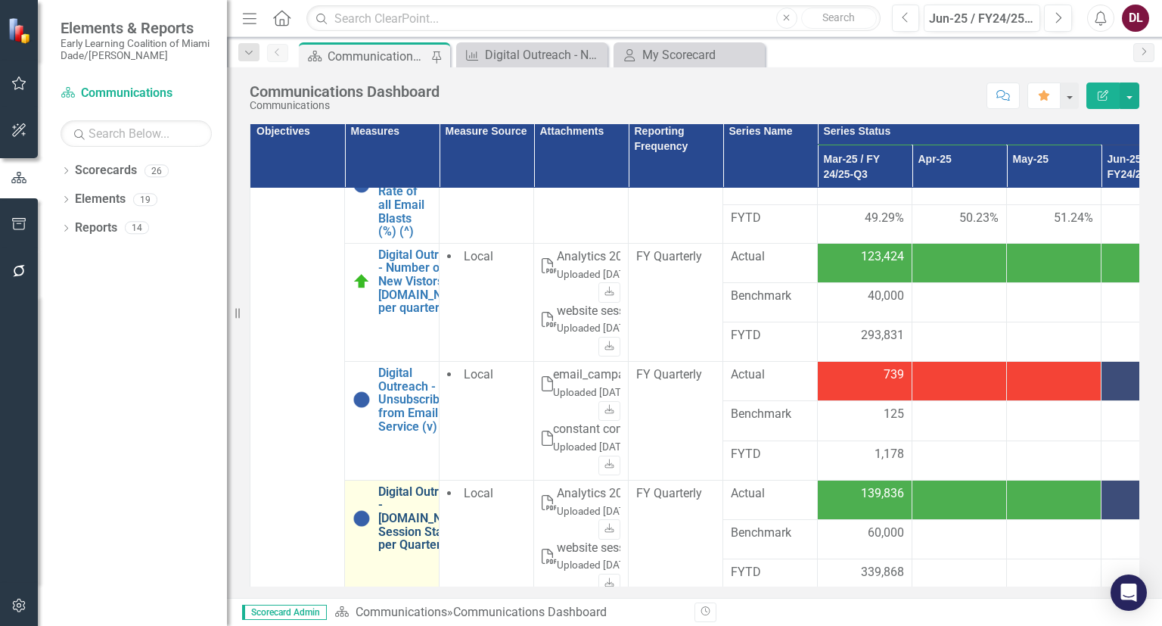
click at [412, 537] on link "Digital Outreach - [DOMAIN_NAME] Session Starts per Quarter (^)" at bounding box center [424, 518] width 92 height 67
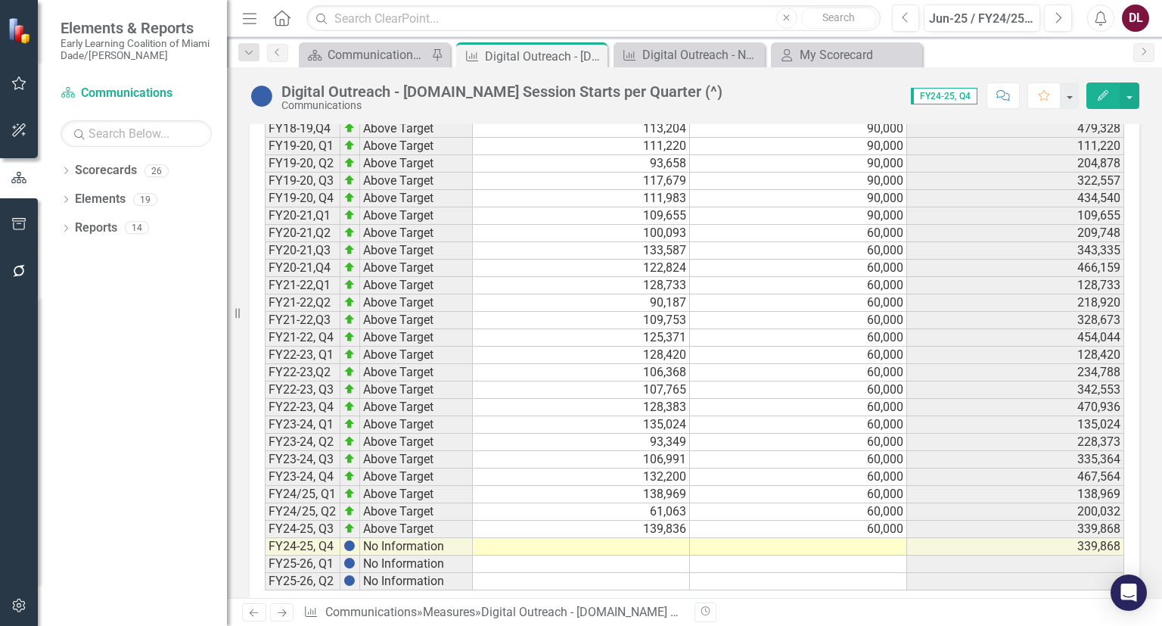
scroll to position [1083, 0]
click at [658, 536] on td at bounding box center [581, 544] width 217 height 17
click at [661, 536] on td at bounding box center [581, 544] width 217 height 17
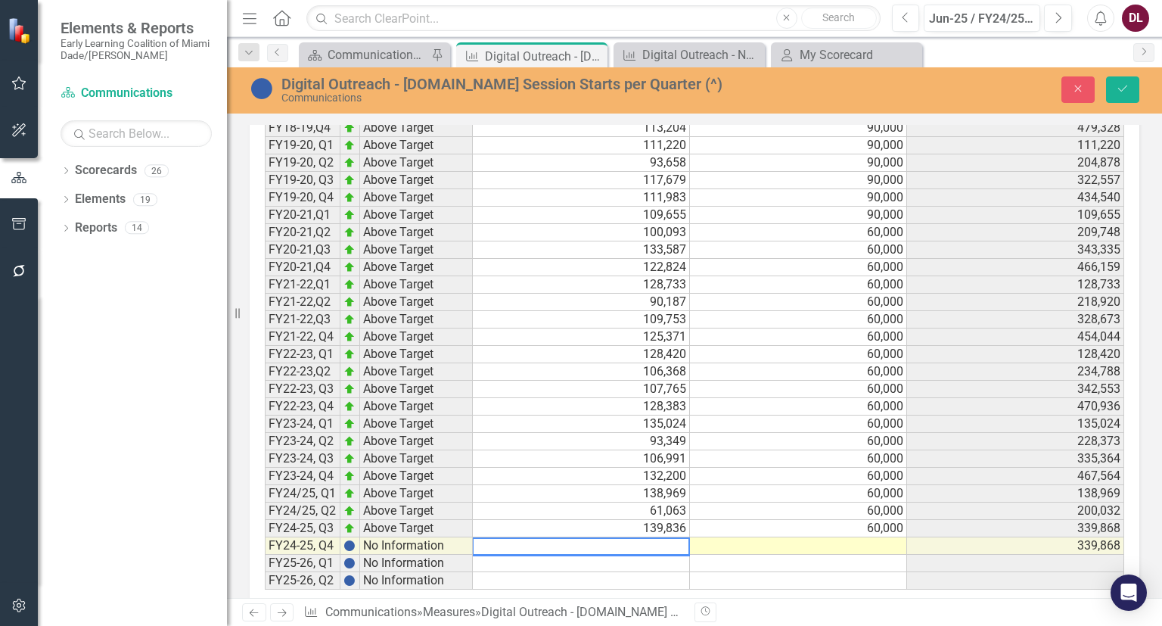
click at [670, 537] on textarea at bounding box center [581, 546] width 218 height 18
type textarea "143742"
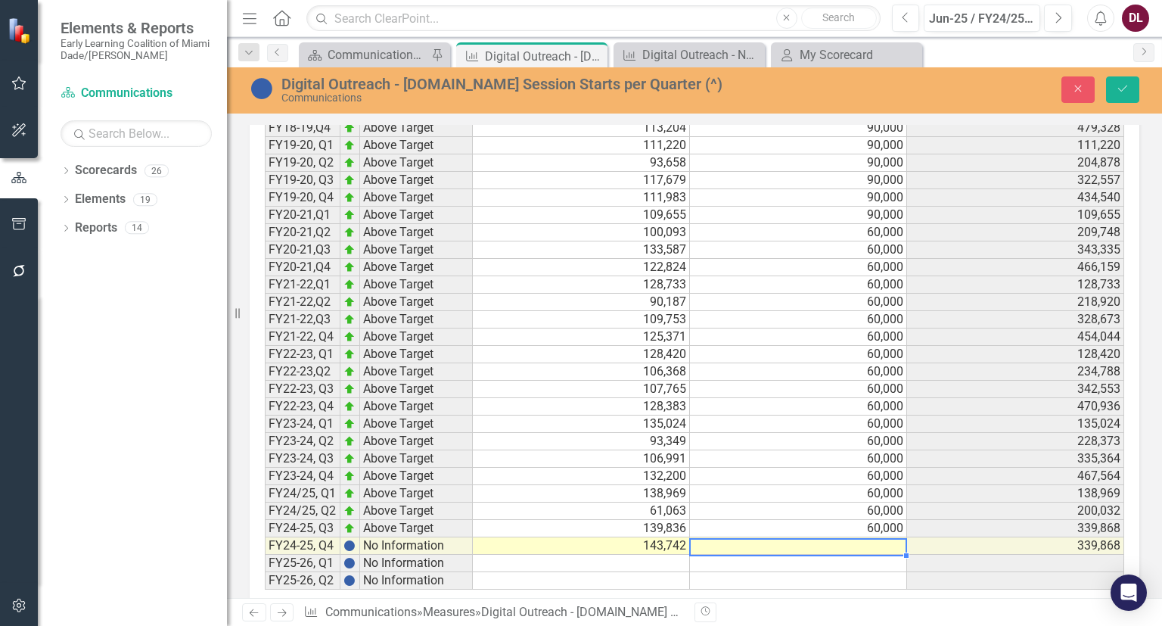
click at [819, 537] on td at bounding box center [798, 545] width 217 height 17
type textarea "60000"
click at [667, 555] on td at bounding box center [581, 563] width 217 height 17
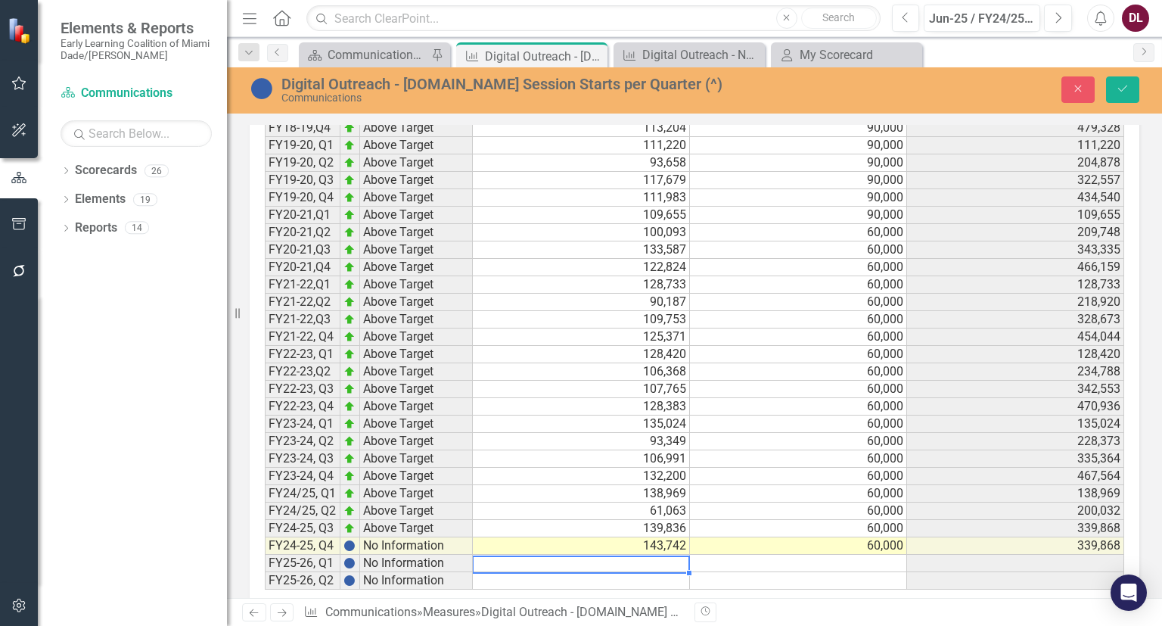
click at [596, 572] on div at bounding box center [580, 573] width 217 height 2
type textarea "108033"
click at [874, 555] on td at bounding box center [798, 563] width 217 height 17
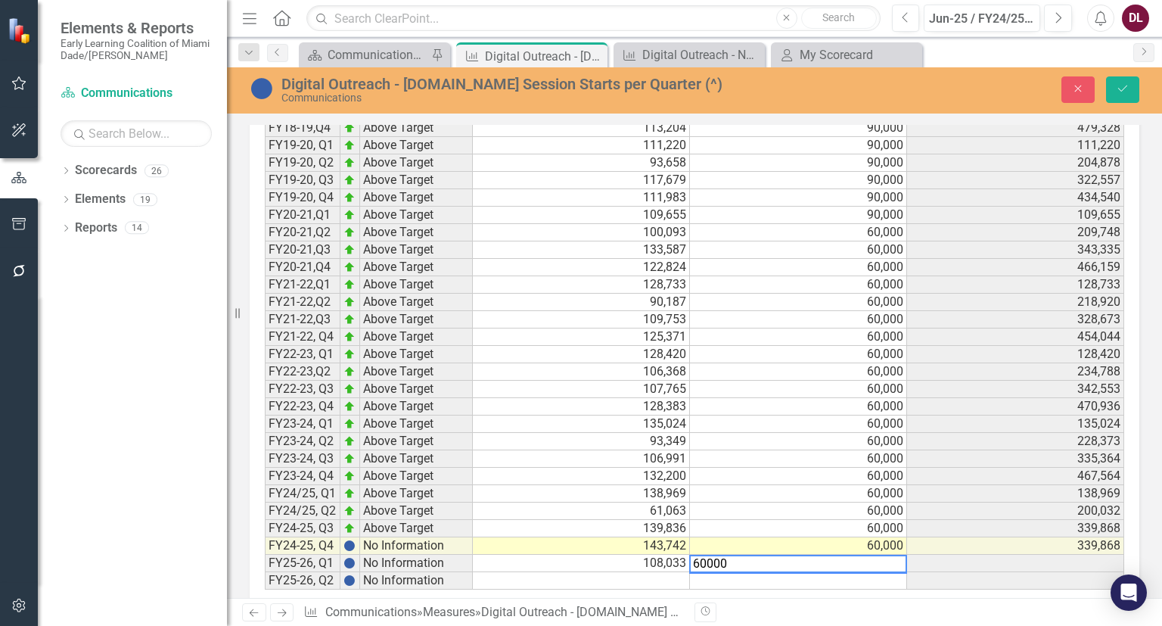
type textarea "60000"
click at [826, 537] on td "60,000" at bounding box center [798, 545] width 217 height 17
click at [1130, 82] on button "Save" at bounding box center [1122, 89] width 33 height 26
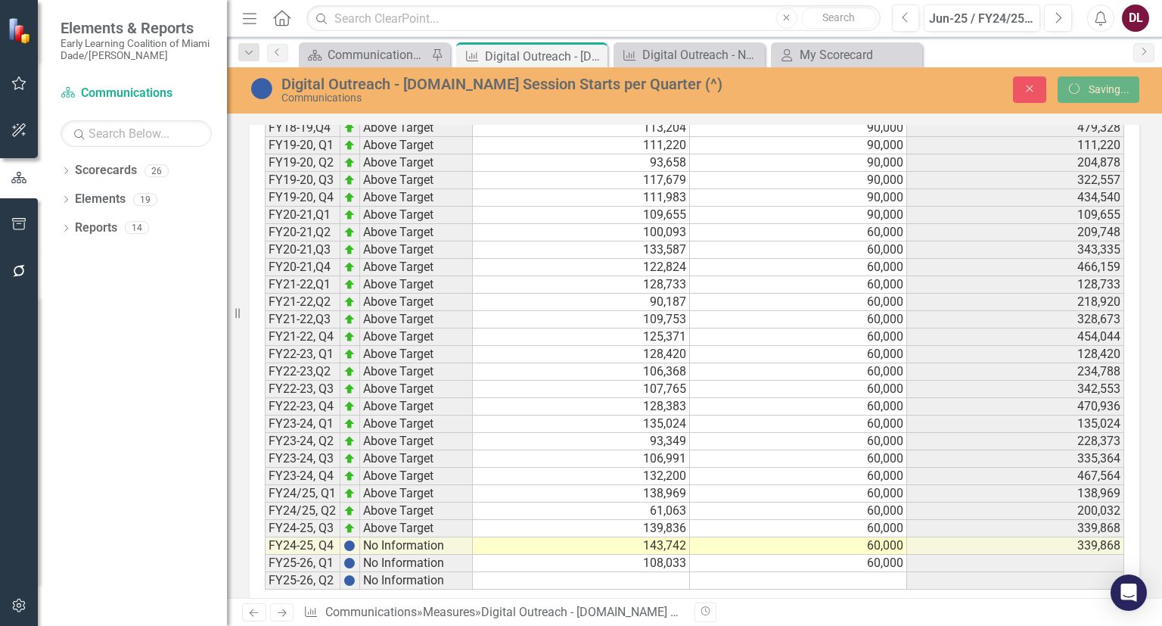
scroll to position [0, 0]
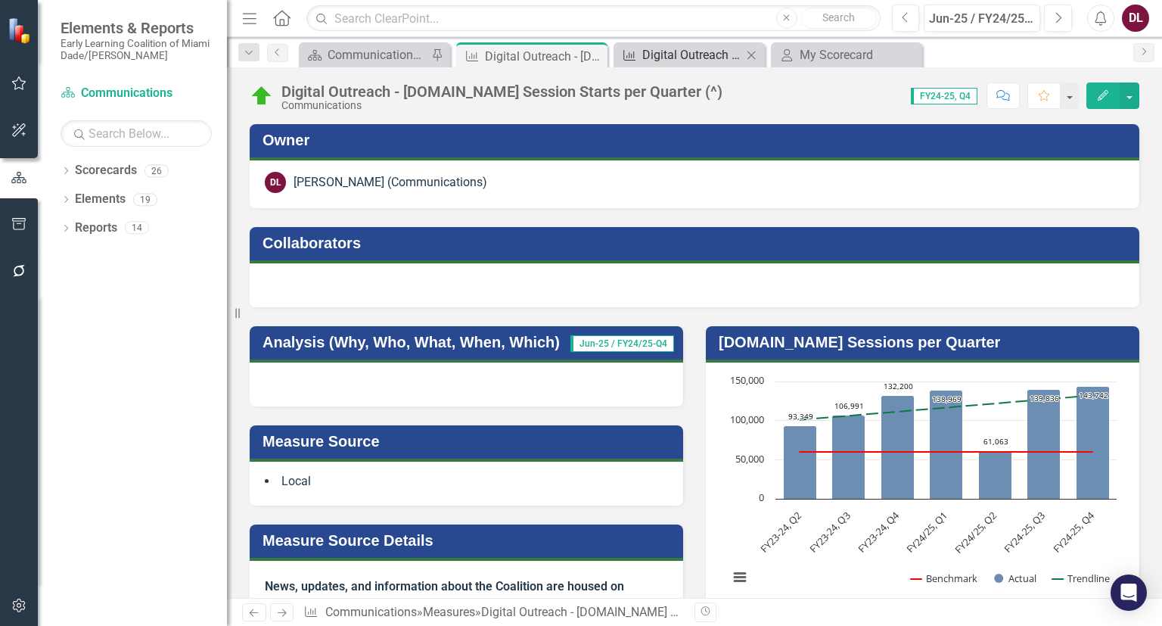
click at [655, 51] on div "Digital Outreach - Number of New Vistors to [DOMAIN_NAME] per quarter (^)" at bounding box center [692, 54] width 100 height 19
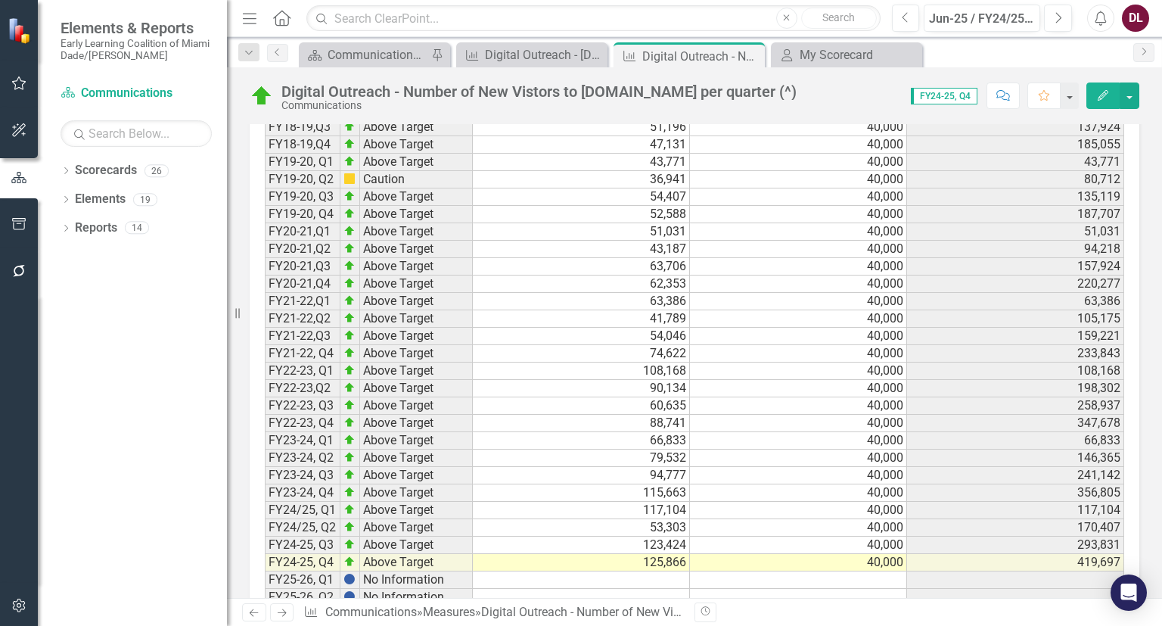
scroll to position [2, 0]
click at [539, 571] on td at bounding box center [581, 579] width 217 height 17
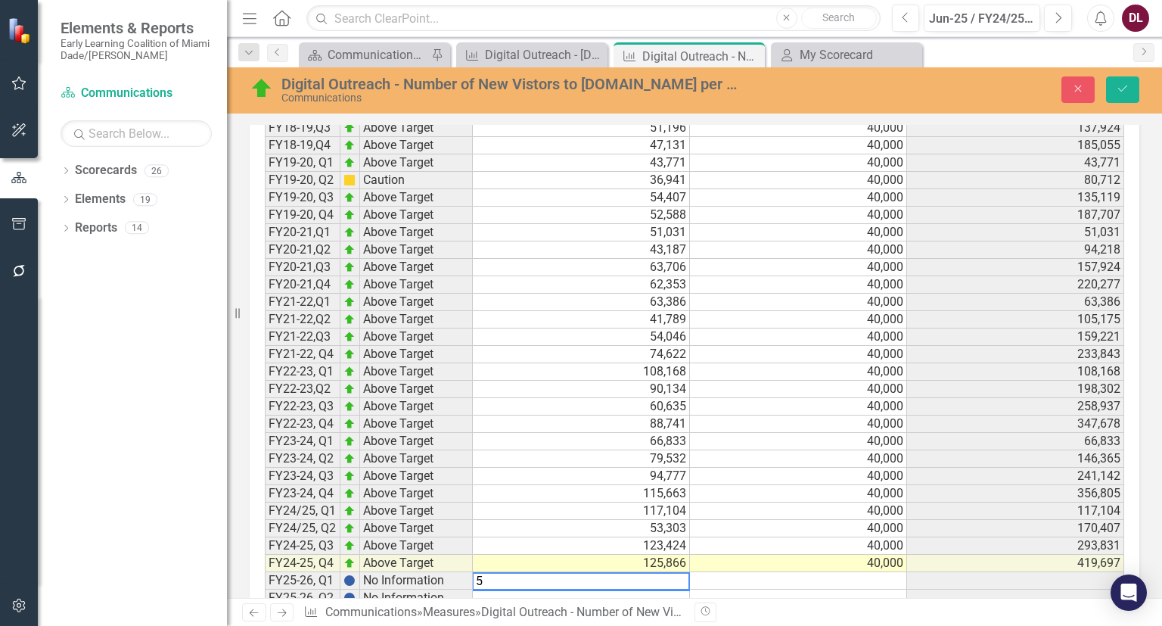
scroll to position [1, 0]
type textarea "53980"
click at [862, 589] on td at bounding box center [798, 597] width 217 height 17
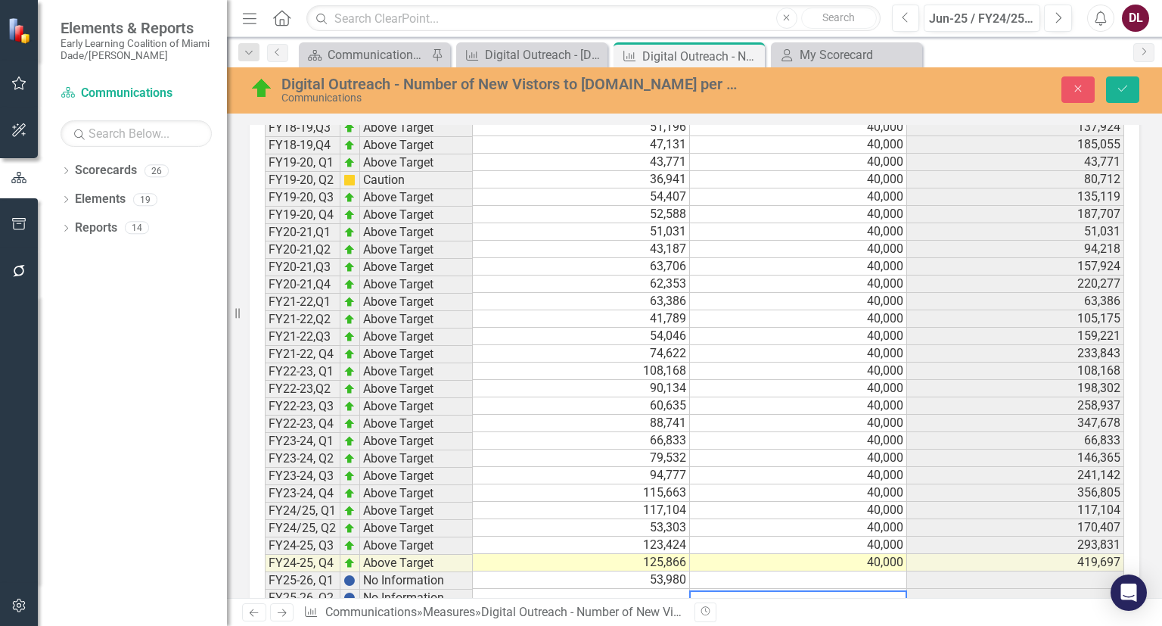
click at [868, 571] on td at bounding box center [798, 579] width 217 height 17
type textarea "40000"
click at [963, 555] on td "419,697" at bounding box center [1015, 563] width 217 height 17
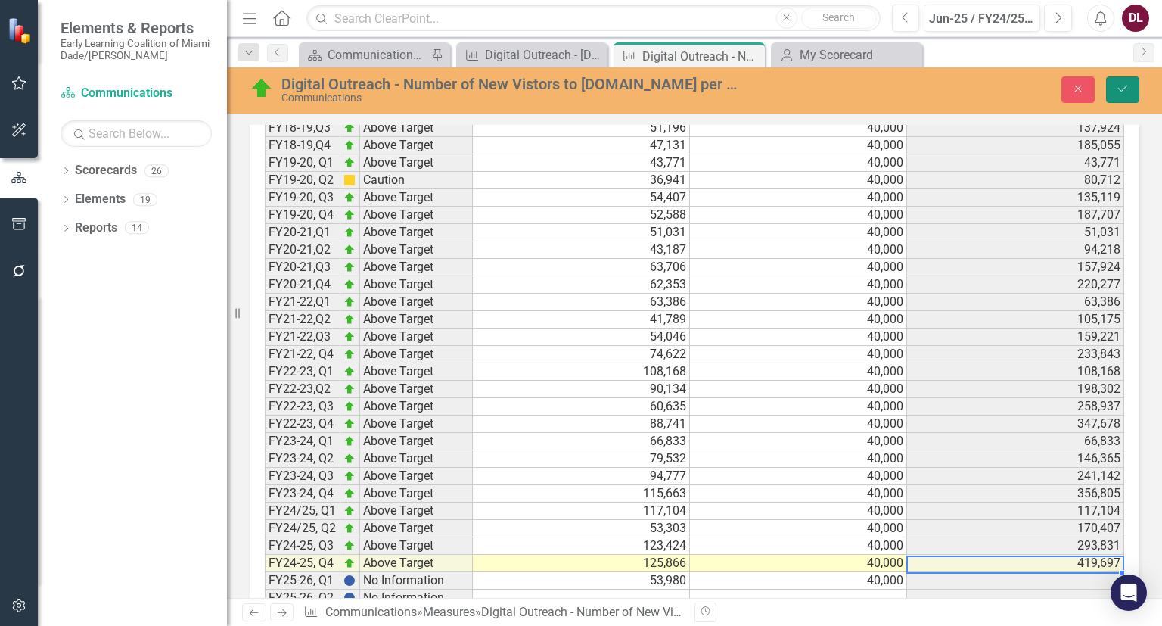
click at [1124, 91] on icon "Save" at bounding box center [1123, 88] width 14 height 11
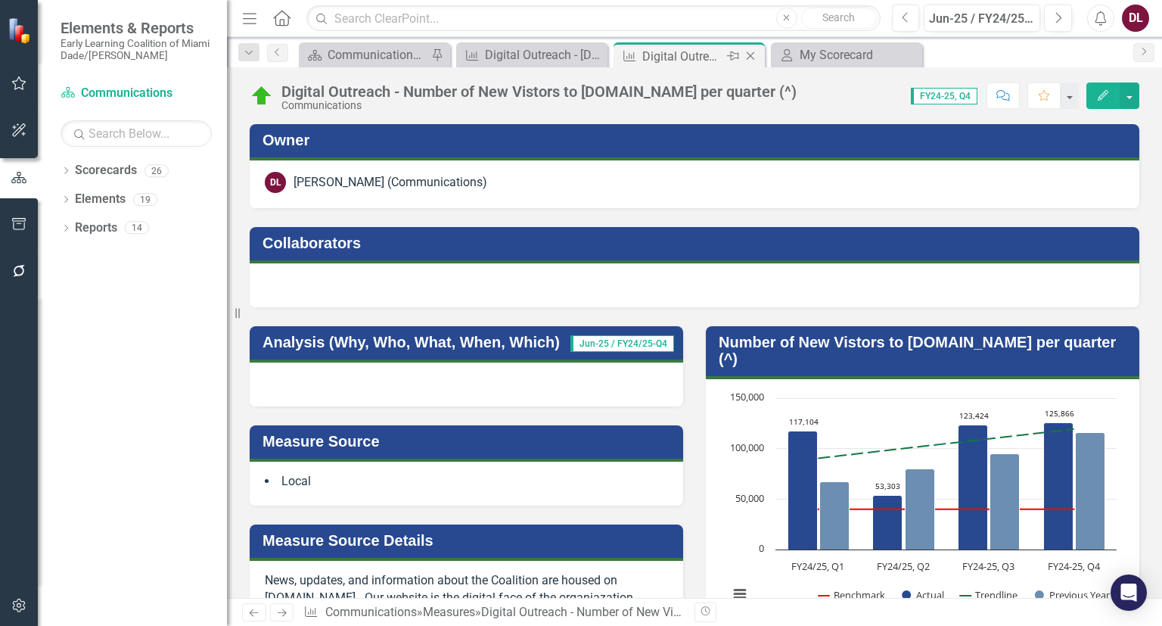
click at [752, 52] on icon "Close" at bounding box center [750, 56] width 15 height 12
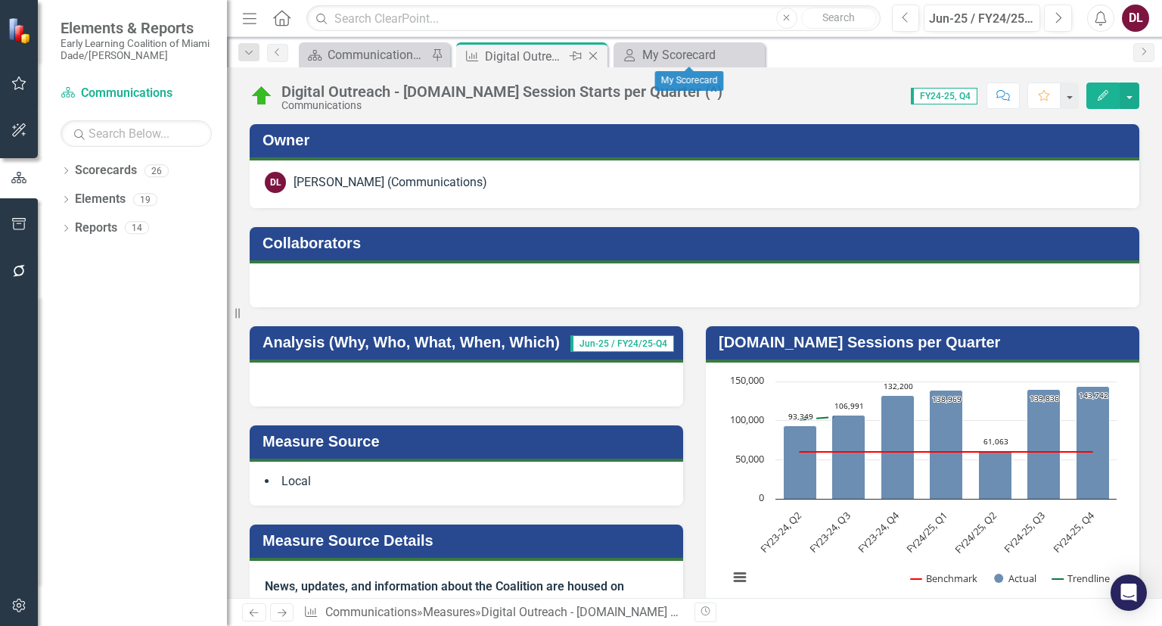
click at [598, 54] on icon "Close" at bounding box center [593, 56] width 15 height 12
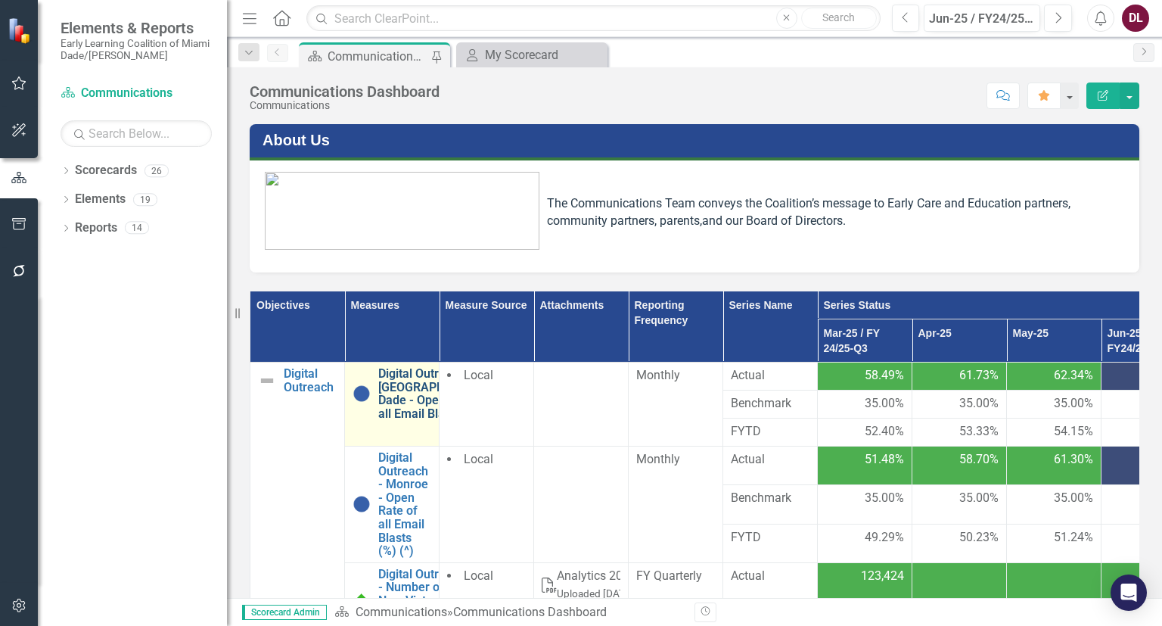
click at [396, 420] on link "Digital Outreach - [GEOGRAPHIC_DATA]-Dade - Open Rate of all Email Blasts (%) (…" at bounding box center [438, 393] width 121 height 53
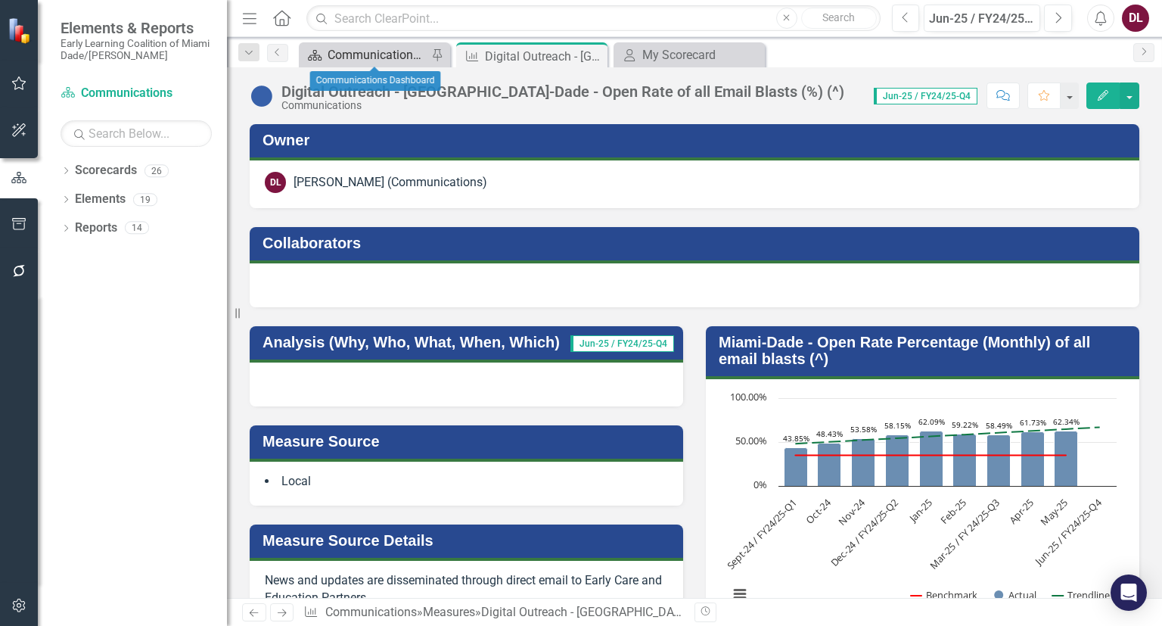
click at [369, 59] on div "Communications Dashboard" at bounding box center [378, 54] width 100 height 19
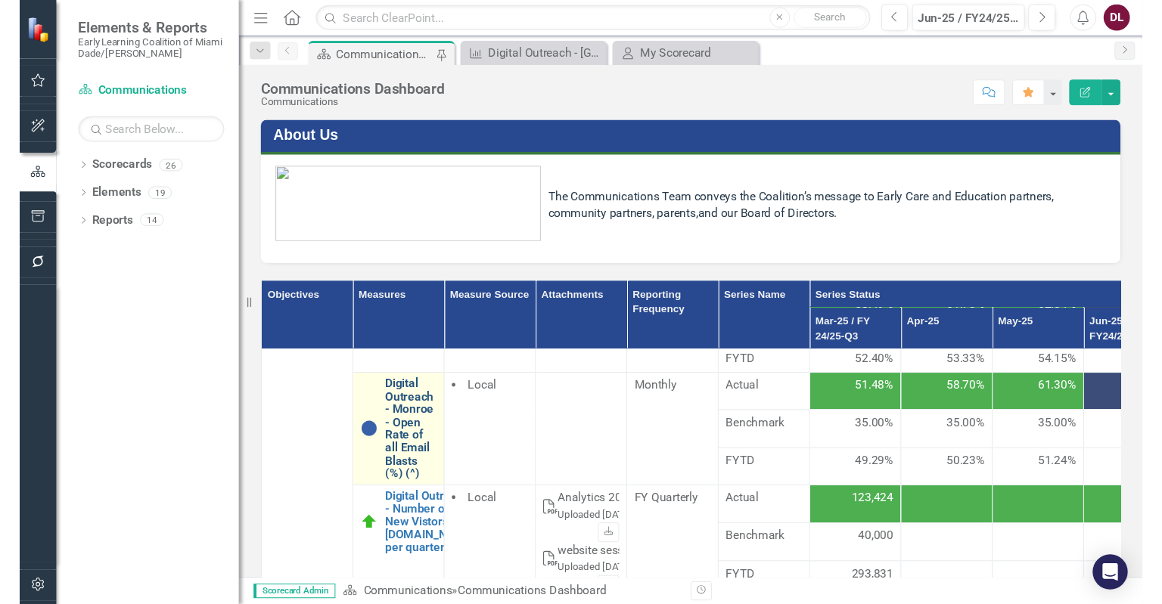
scroll to position [87, 0]
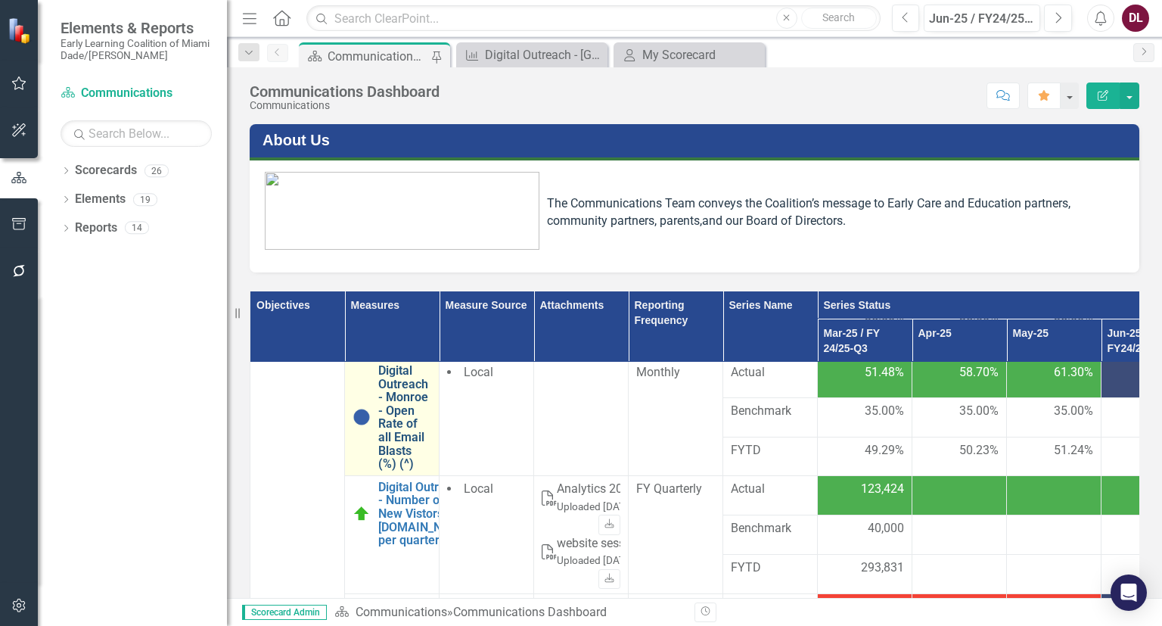
click at [397, 471] on link "Digital Outreach - Monroe - Open Rate of all Email Blasts (%) (^)" at bounding box center [404, 417] width 53 height 107
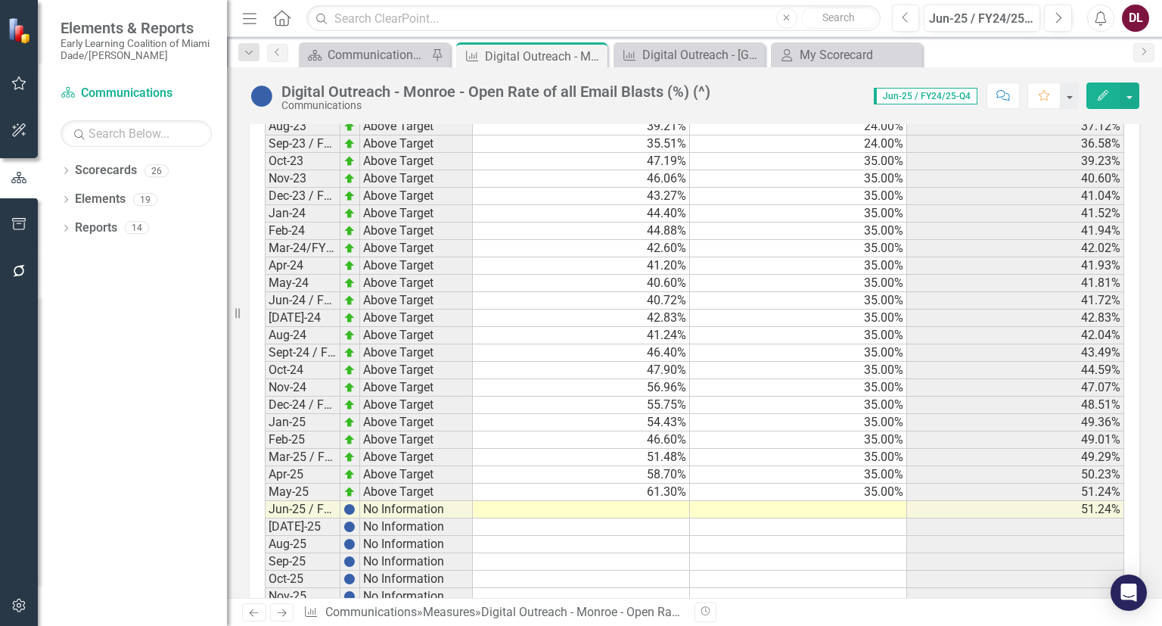
scroll to position [2282, 0]
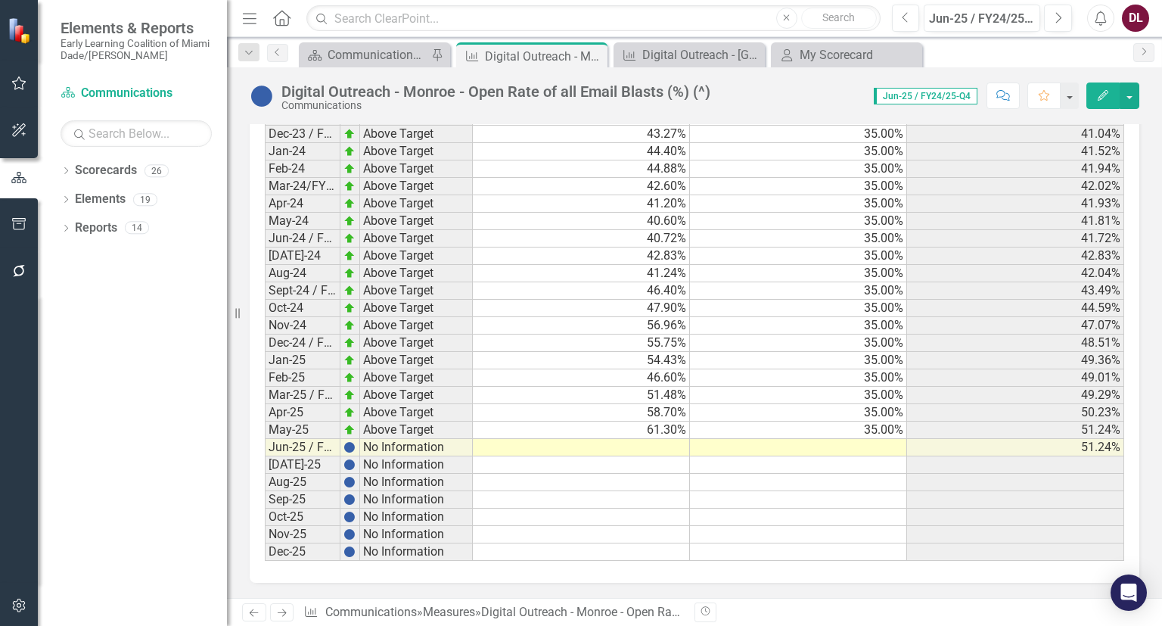
click at [648, 448] on td at bounding box center [581, 447] width 217 height 17
click at [631, 444] on div at bounding box center [580, 445] width 217 height 2
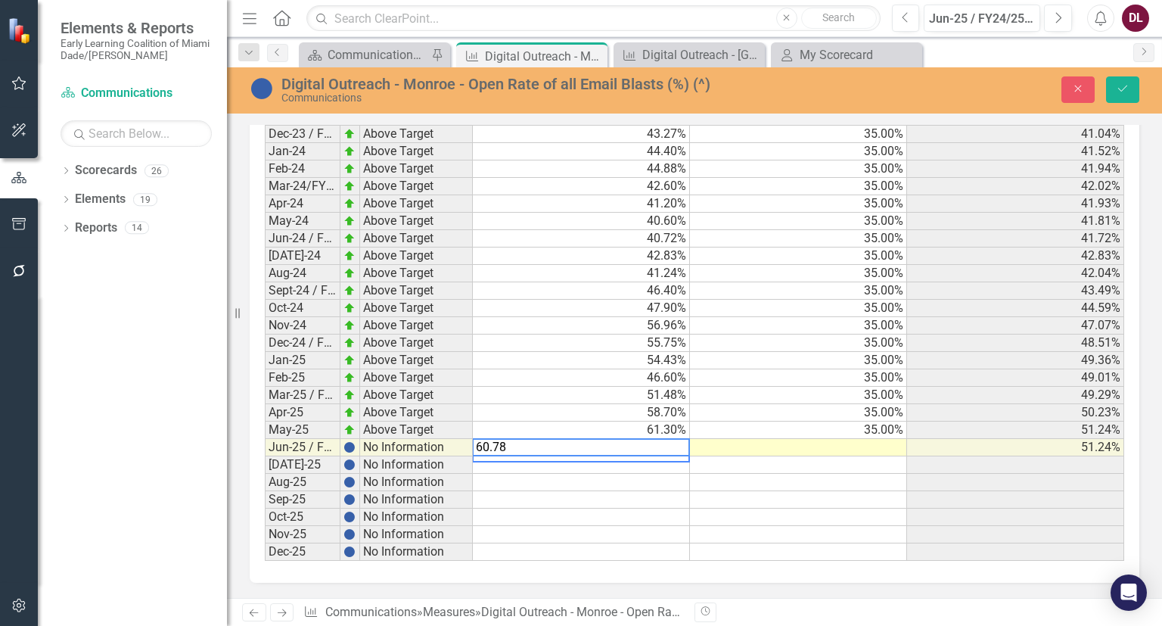
type textarea "60.78"
click at [669, 462] on td at bounding box center [581, 464] width 217 height 17
type textarea "62.92"
click at [662, 485] on td at bounding box center [581, 482] width 217 height 17
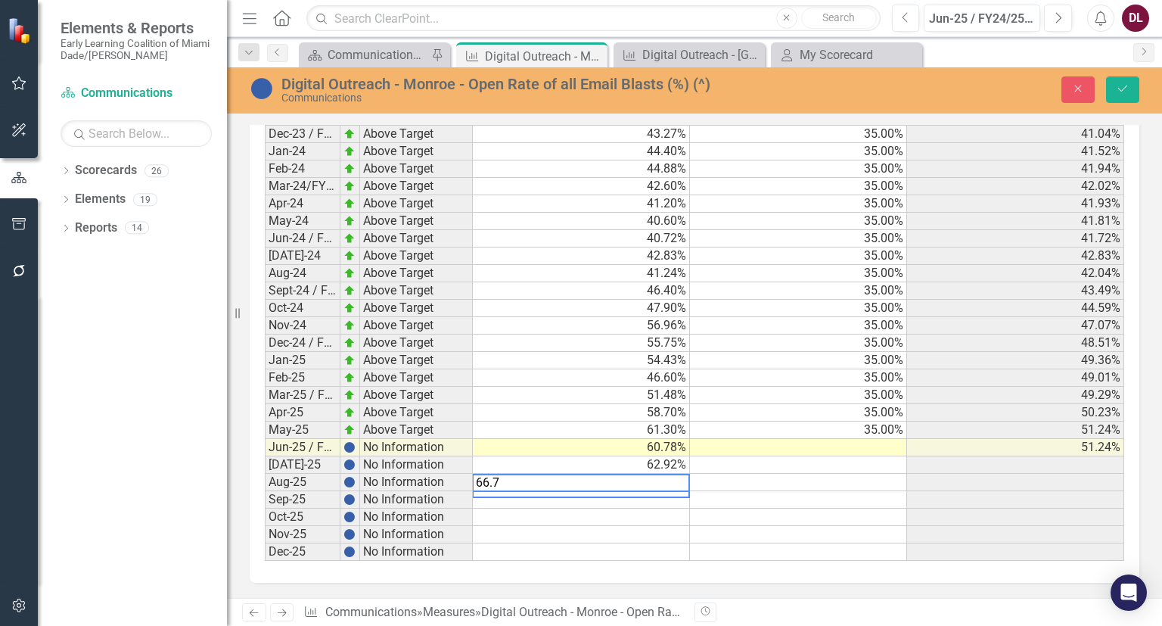
type textarea "66.7"
click at [658, 502] on td at bounding box center [581, 499] width 217 height 17
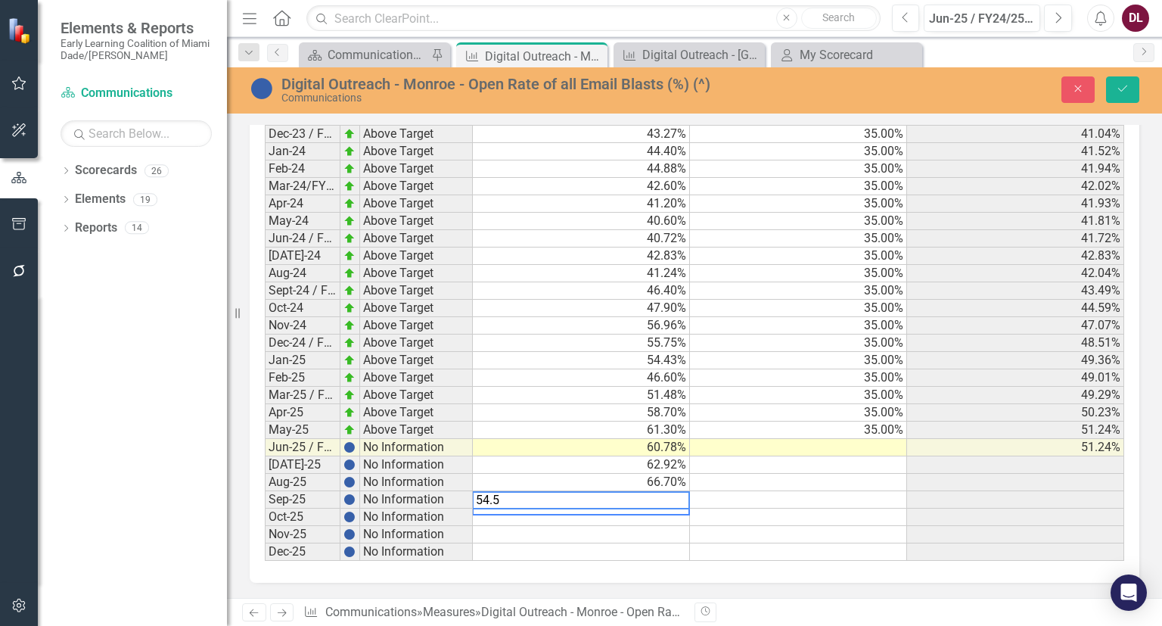
type textarea "54.5"
click at [843, 455] on td at bounding box center [798, 447] width 217 height 17
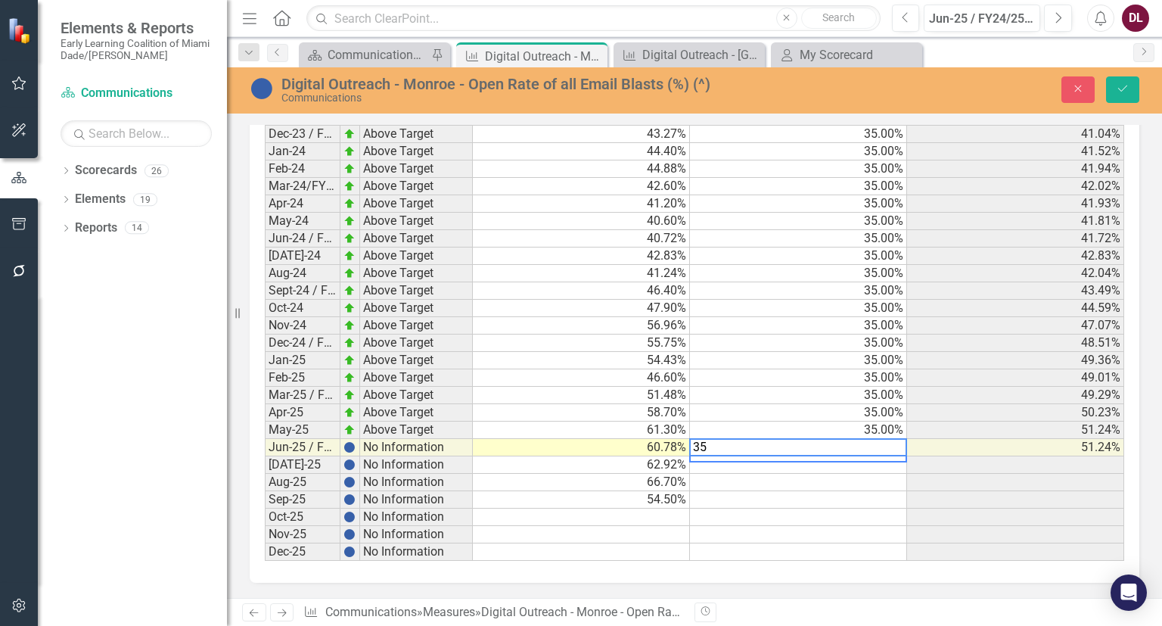
type textarea "35"
click at [889, 468] on td at bounding box center [798, 464] width 217 height 17
type textarea "35"
click at [878, 481] on td at bounding box center [798, 482] width 217 height 17
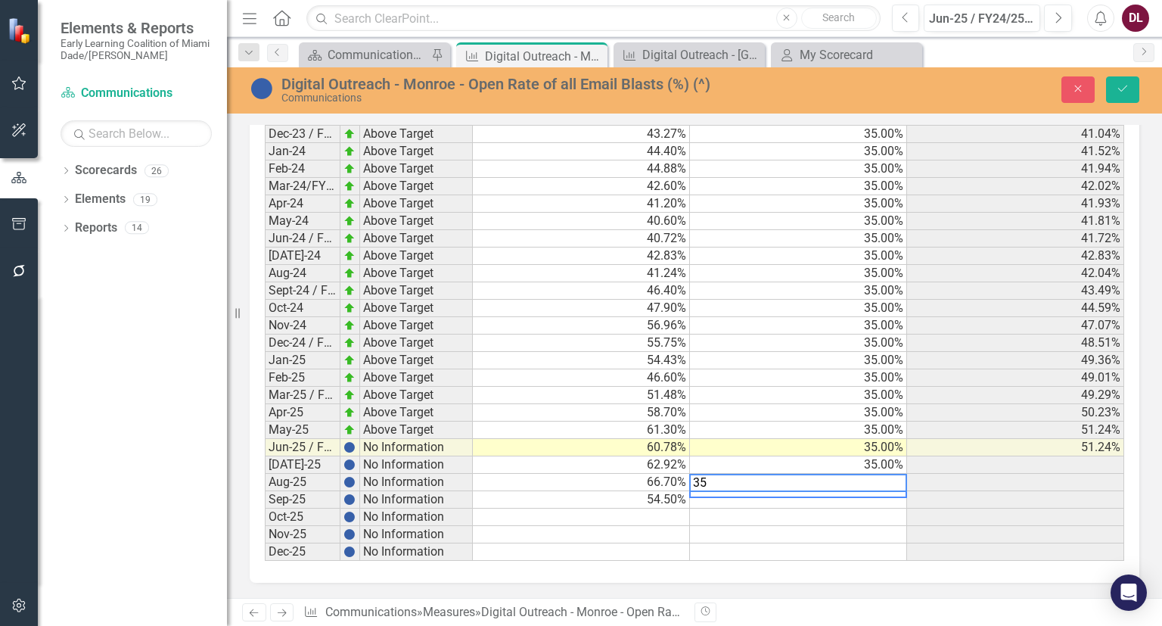
type textarea "35"
click at [873, 504] on td at bounding box center [798, 499] width 217 height 17
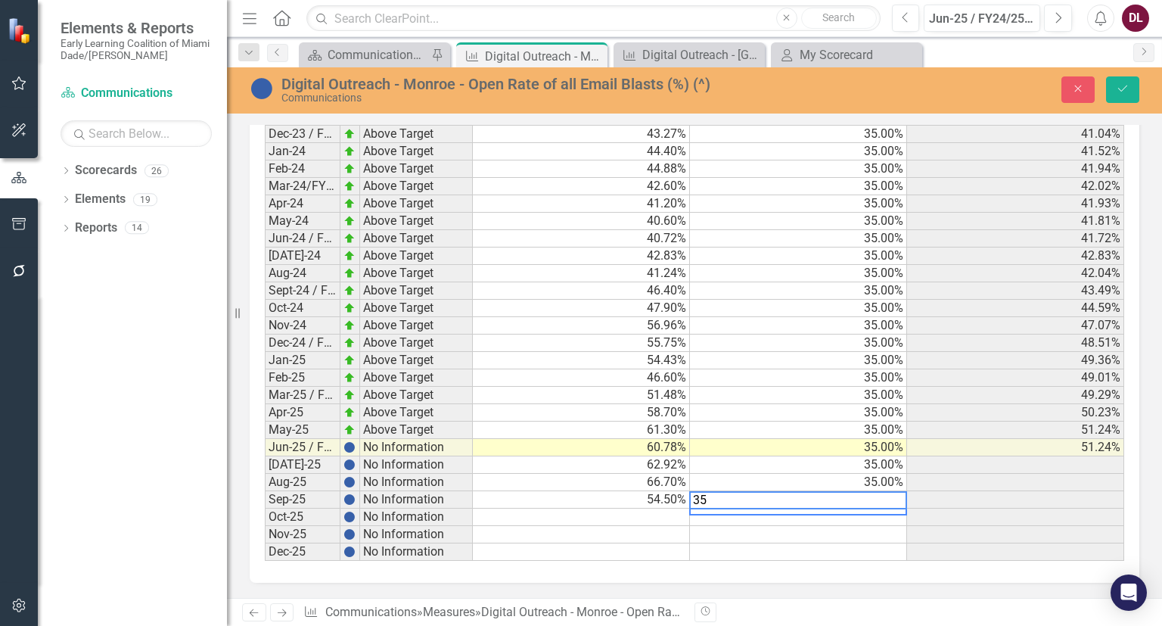
type textarea "35"
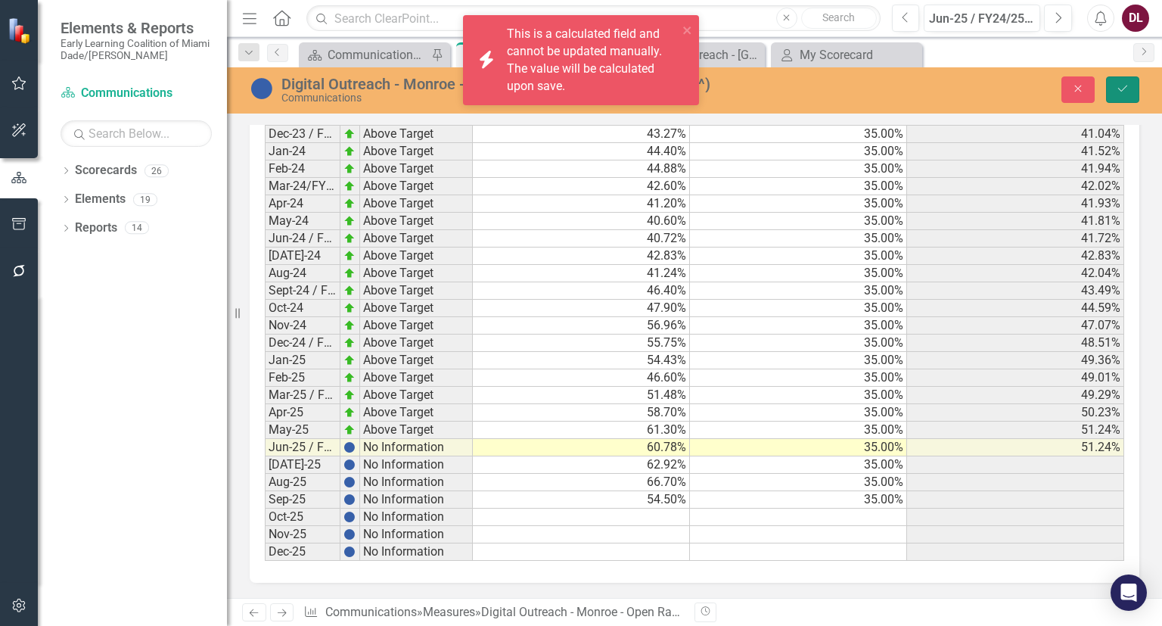
click at [1123, 89] on icon "Save" at bounding box center [1123, 88] width 14 height 11
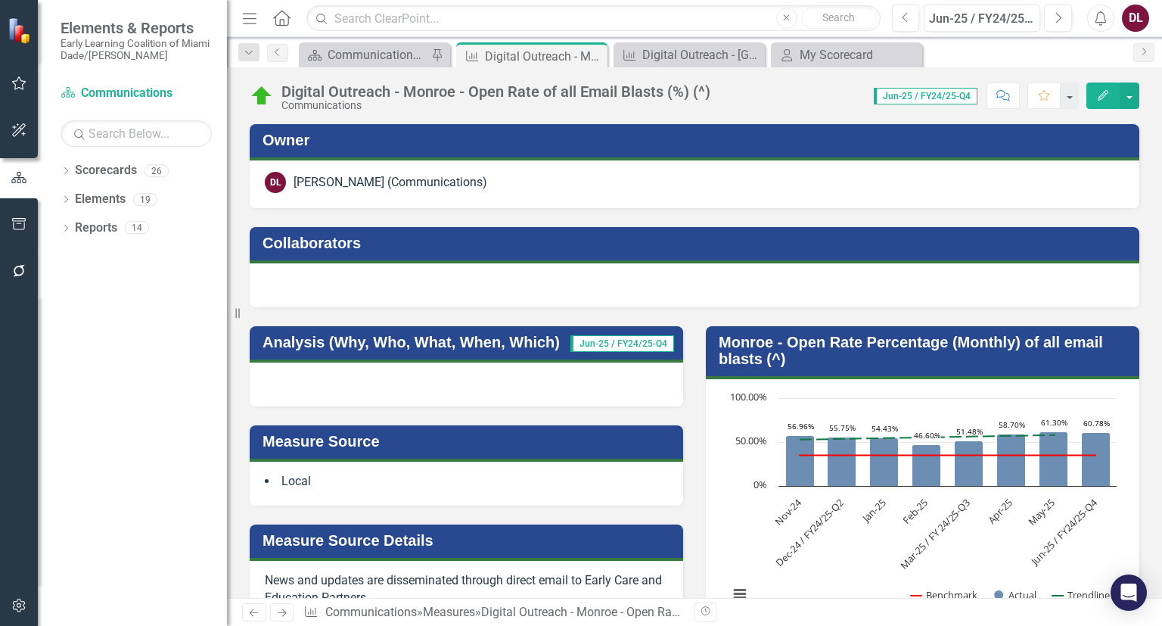
scroll to position [87, 0]
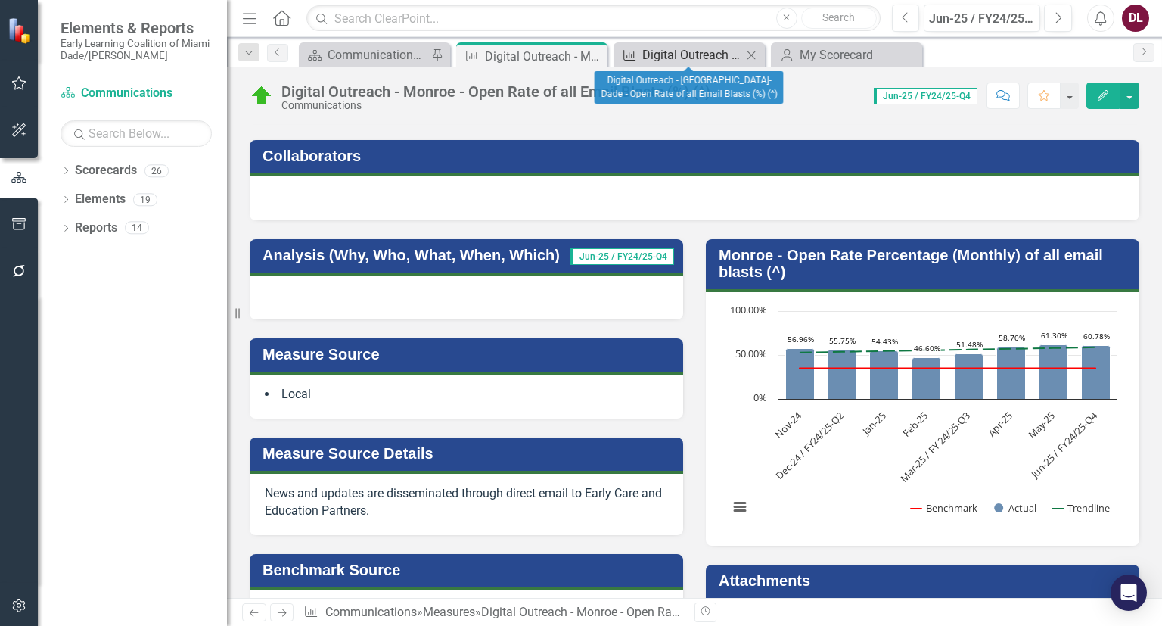
click at [668, 50] on div "Digital Outreach - [GEOGRAPHIC_DATA]-Dade - Open Rate of all Email Blasts (%) (…" at bounding box center [692, 54] width 100 height 19
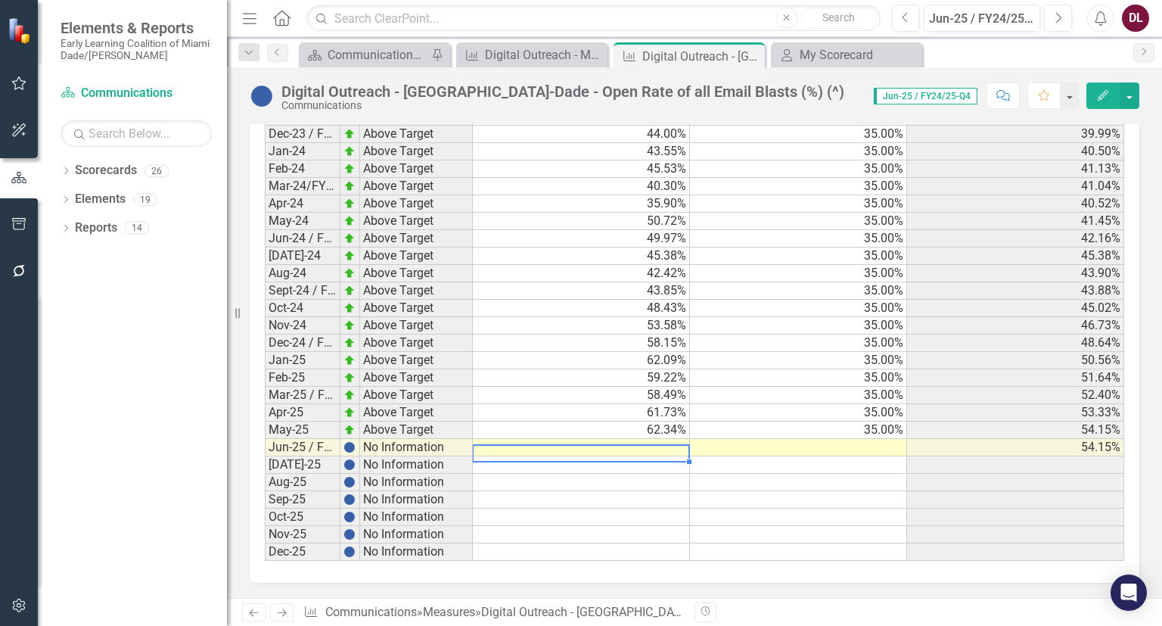
scroll to position [6, 0]
click at [661, 446] on td at bounding box center [581, 447] width 217 height 17
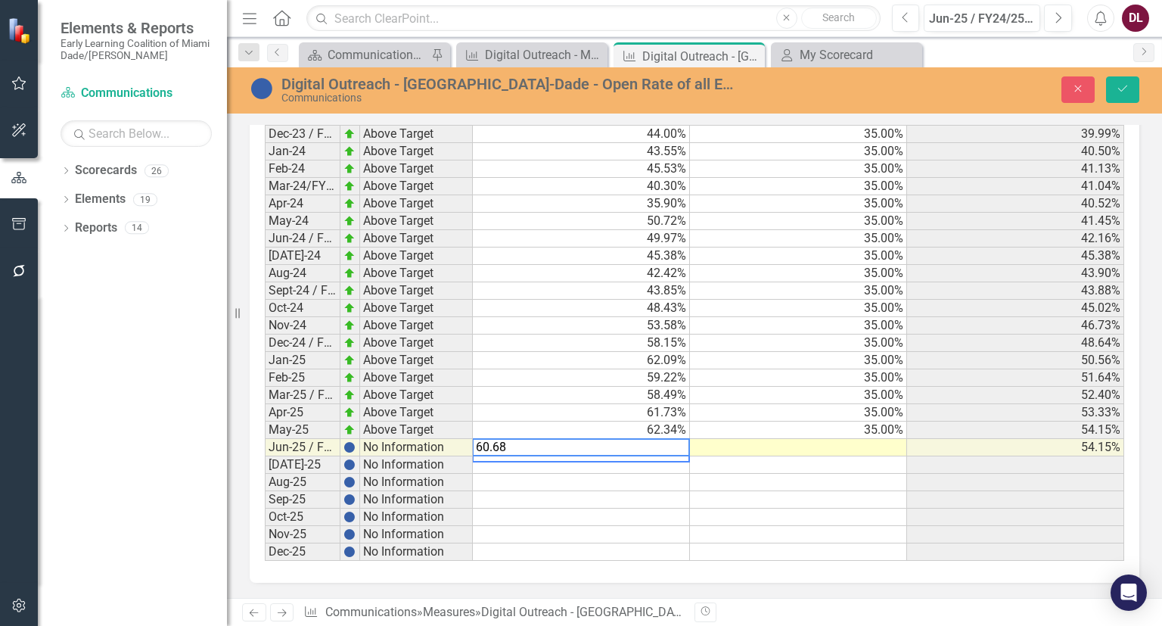
type textarea "60.68"
click at [661, 470] on td at bounding box center [581, 464] width 217 height 17
type textarea "61.68"
click at [651, 483] on td at bounding box center [581, 482] width 217 height 17
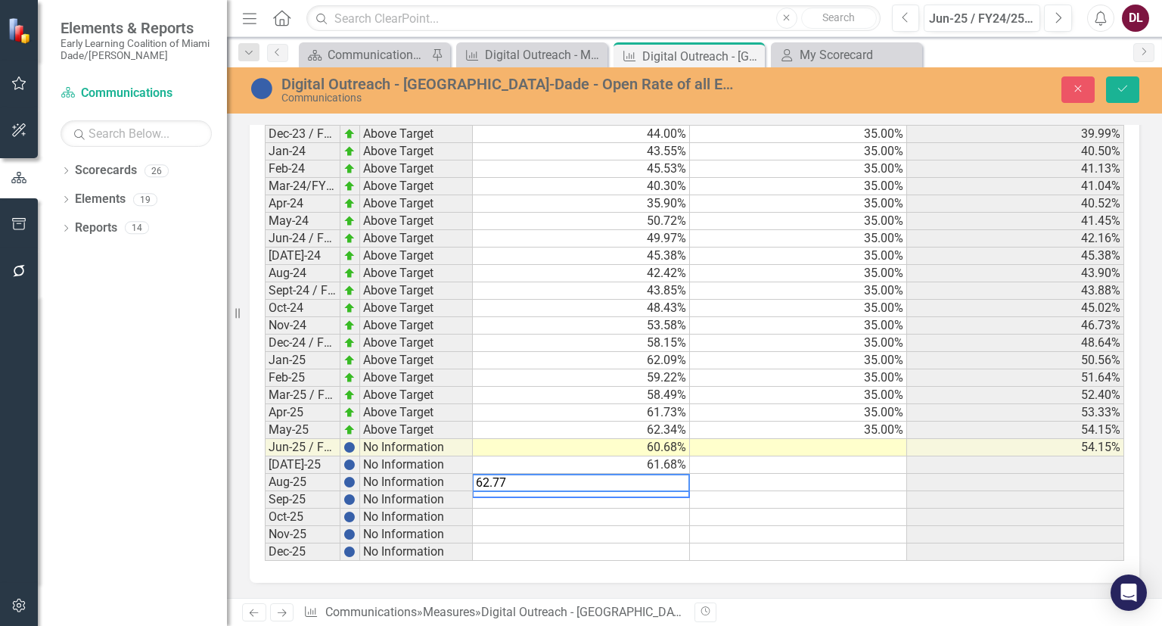
type textarea "62.77"
click at [655, 499] on td at bounding box center [581, 499] width 217 height 17
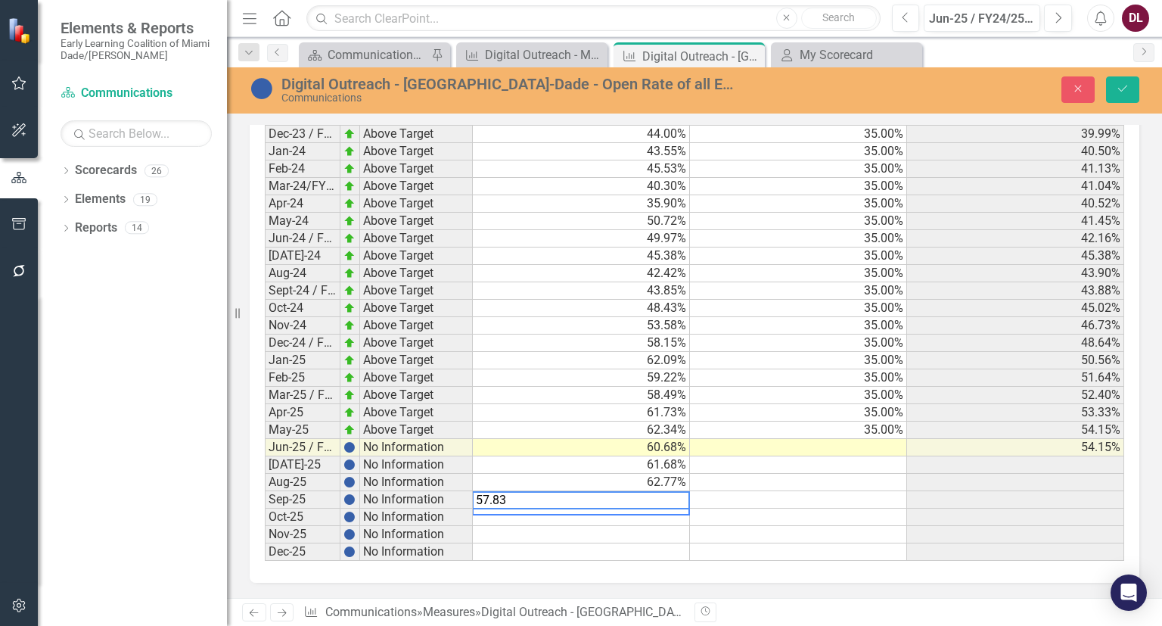
type textarea "57.83"
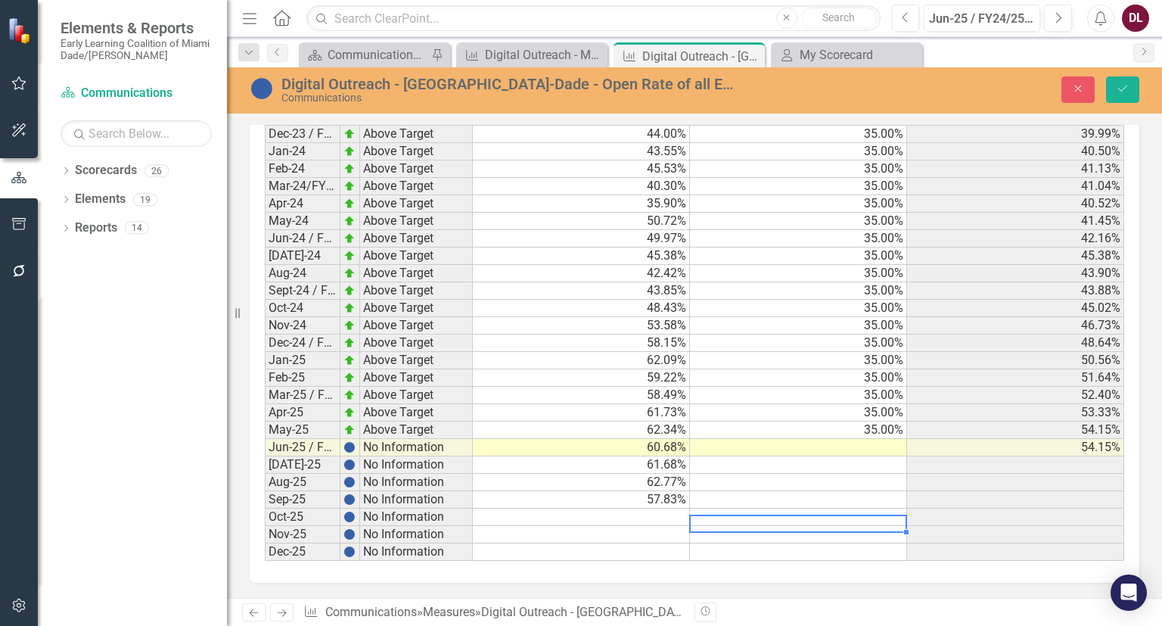
click at [757, 523] on td at bounding box center [798, 516] width 217 height 17
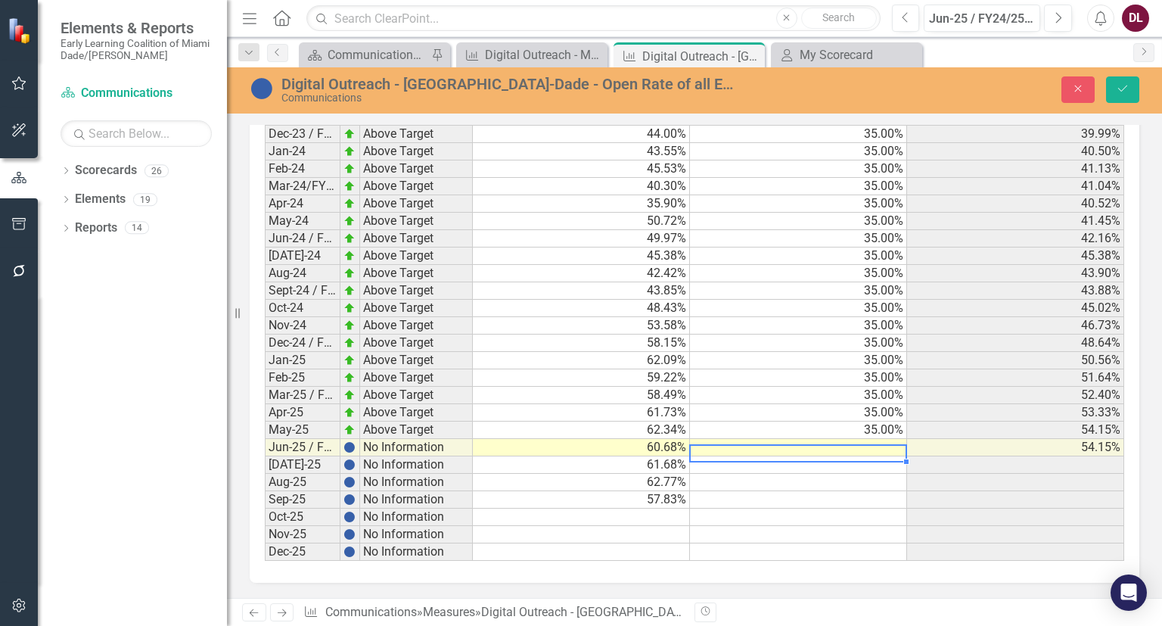
click at [875, 446] on td at bounding box center [798, 447] width 217 height 17
type textarea "35"
click at [882, 466] on td at bounding box center [798, 464] width 217 height 17
type textarea "35"
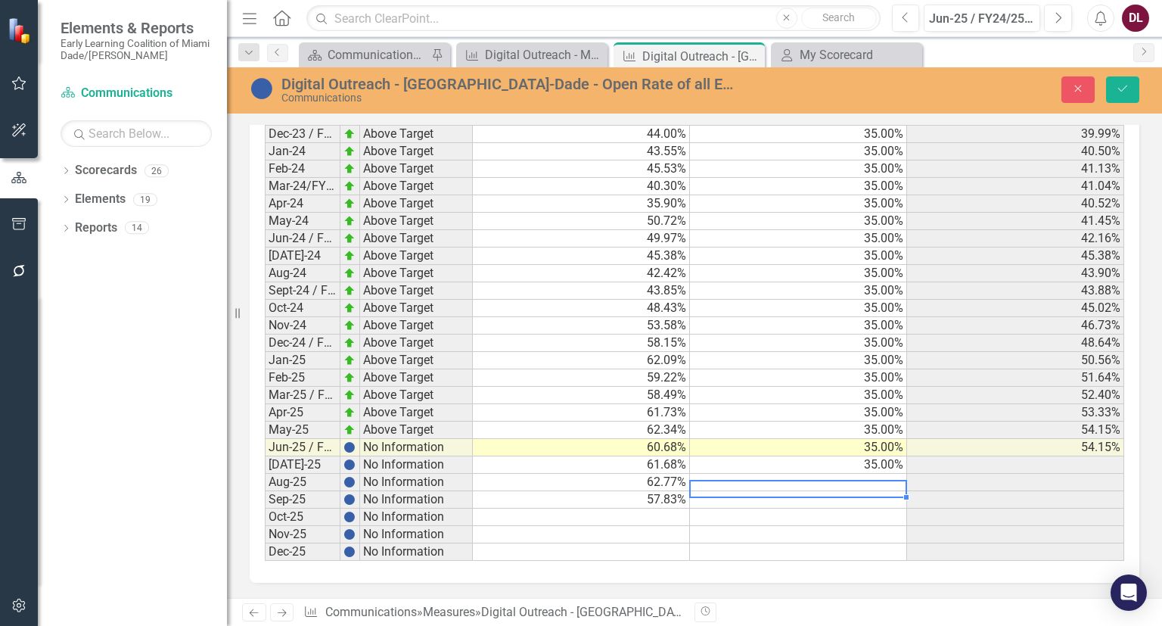
click at [878, 483] on td at bounding box center [798, 482] width 217 height 17
type textarea "35"
click at [882, 496] on td at bounding box center [798, 499] width 217 height 17
type textarea "35"
click at [991, 188] on td "41.04%" at bounding box center [1015, 186] width 217 height 17
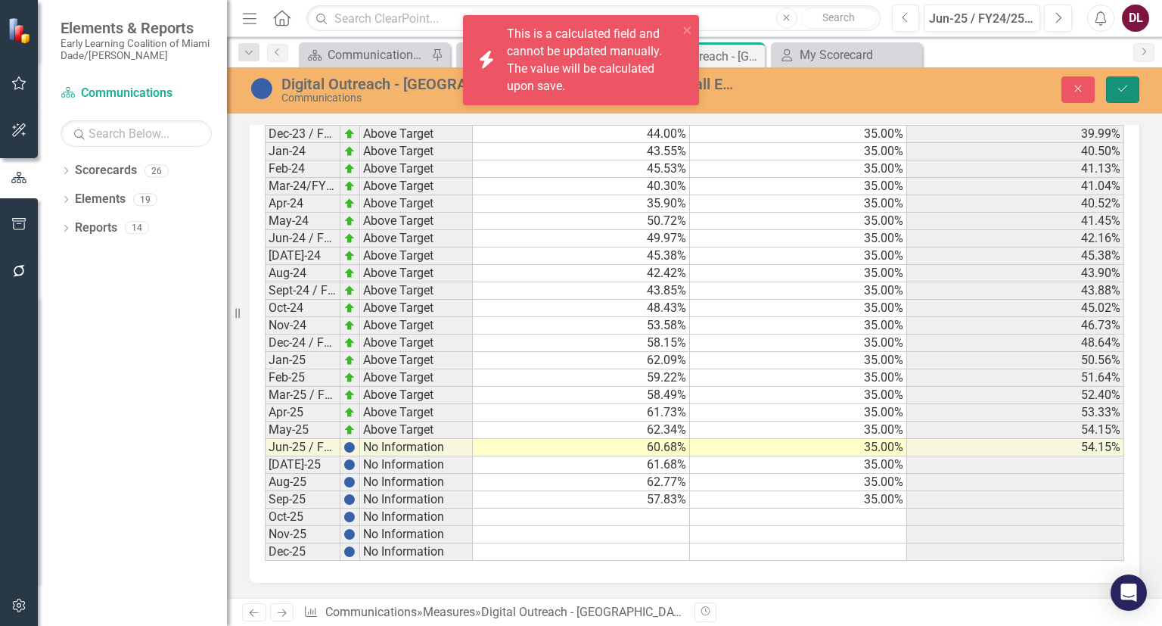
click at [1127, 89] on icon "Save" at bounding box center [1123, 88] width 14 height 11
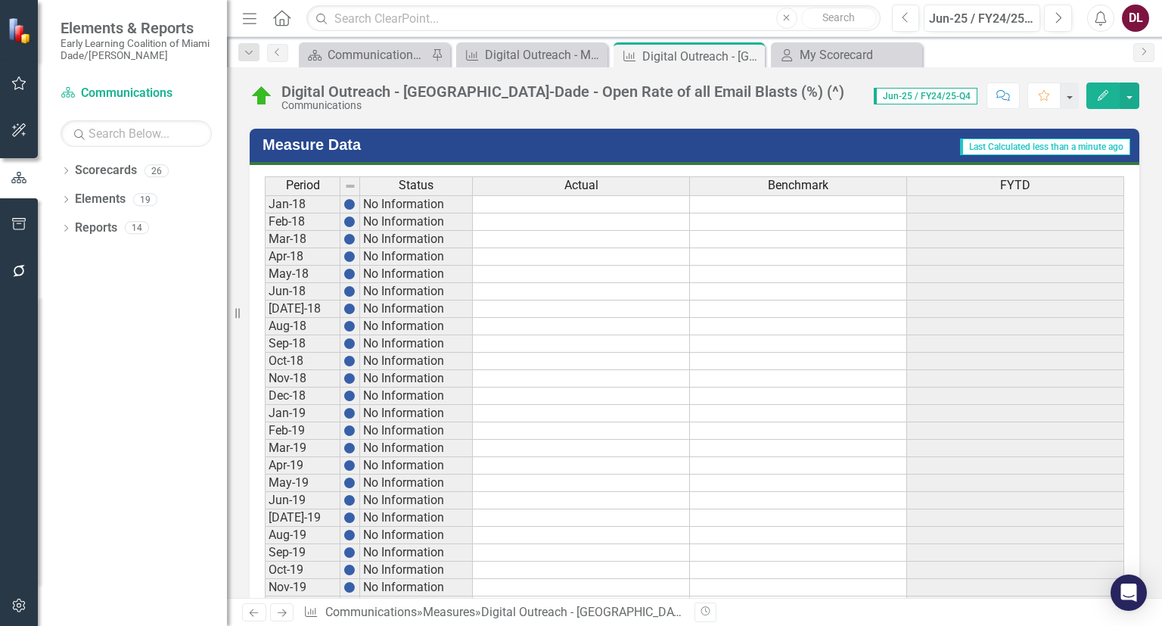
scroll to position [784, 0]
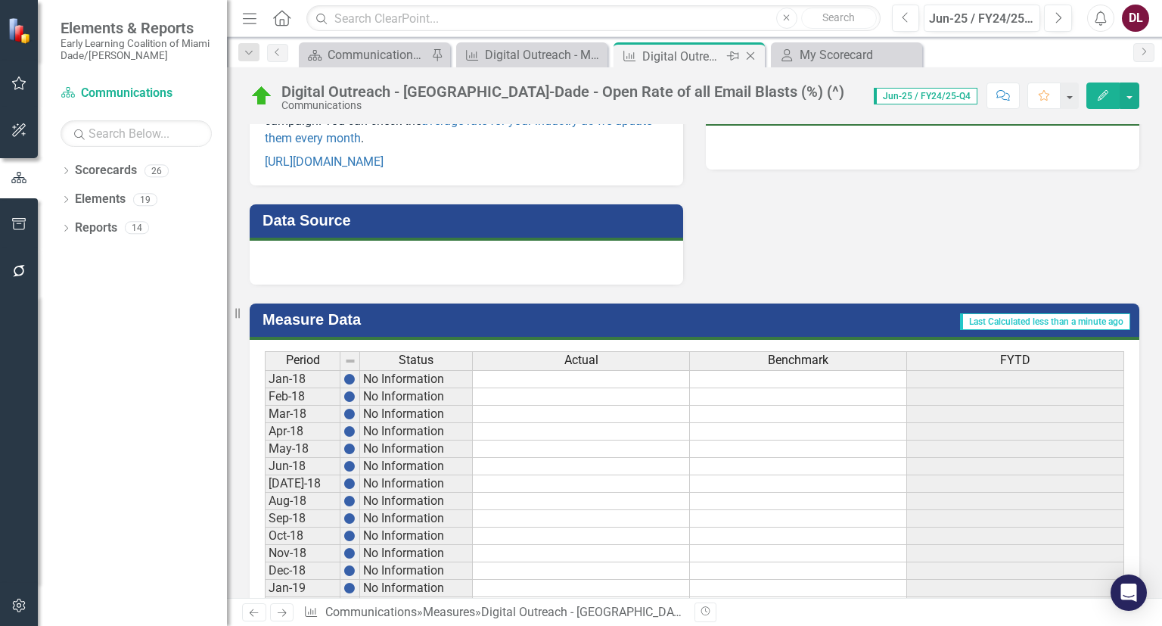
click at [754, 54] on icon "Close" at bounding box center [750, 56] width 15 height 12
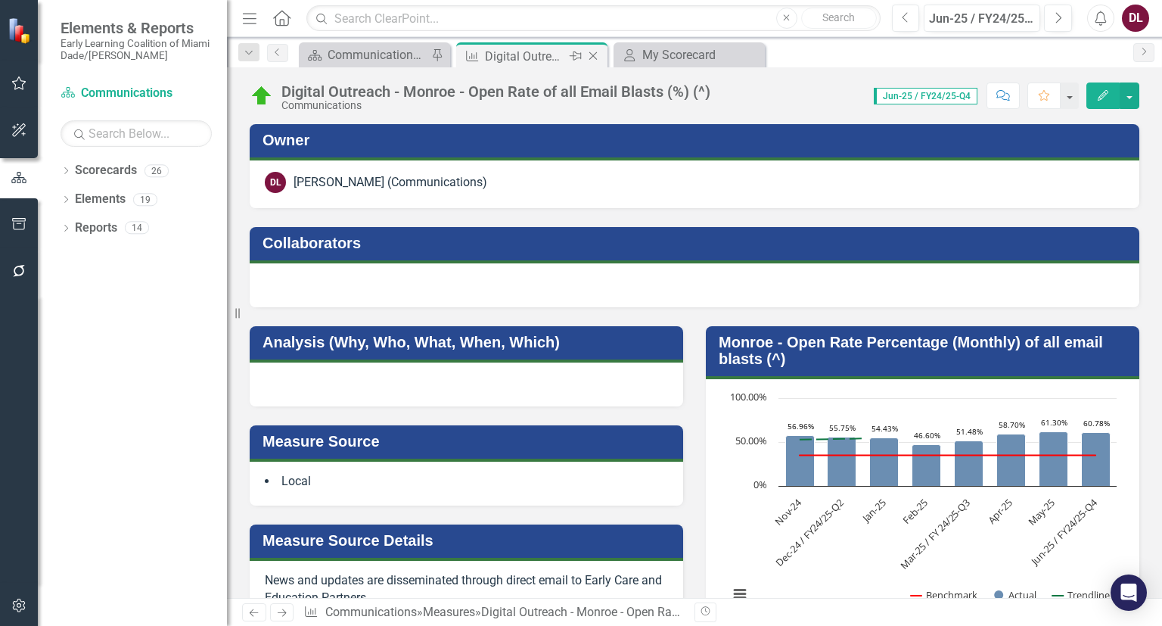
click at [595, 54] on icon "Close" at bounding box center [593, 56] width 15 height 12
